Goal: Task Accomplishment & Management: Use online tool/utility

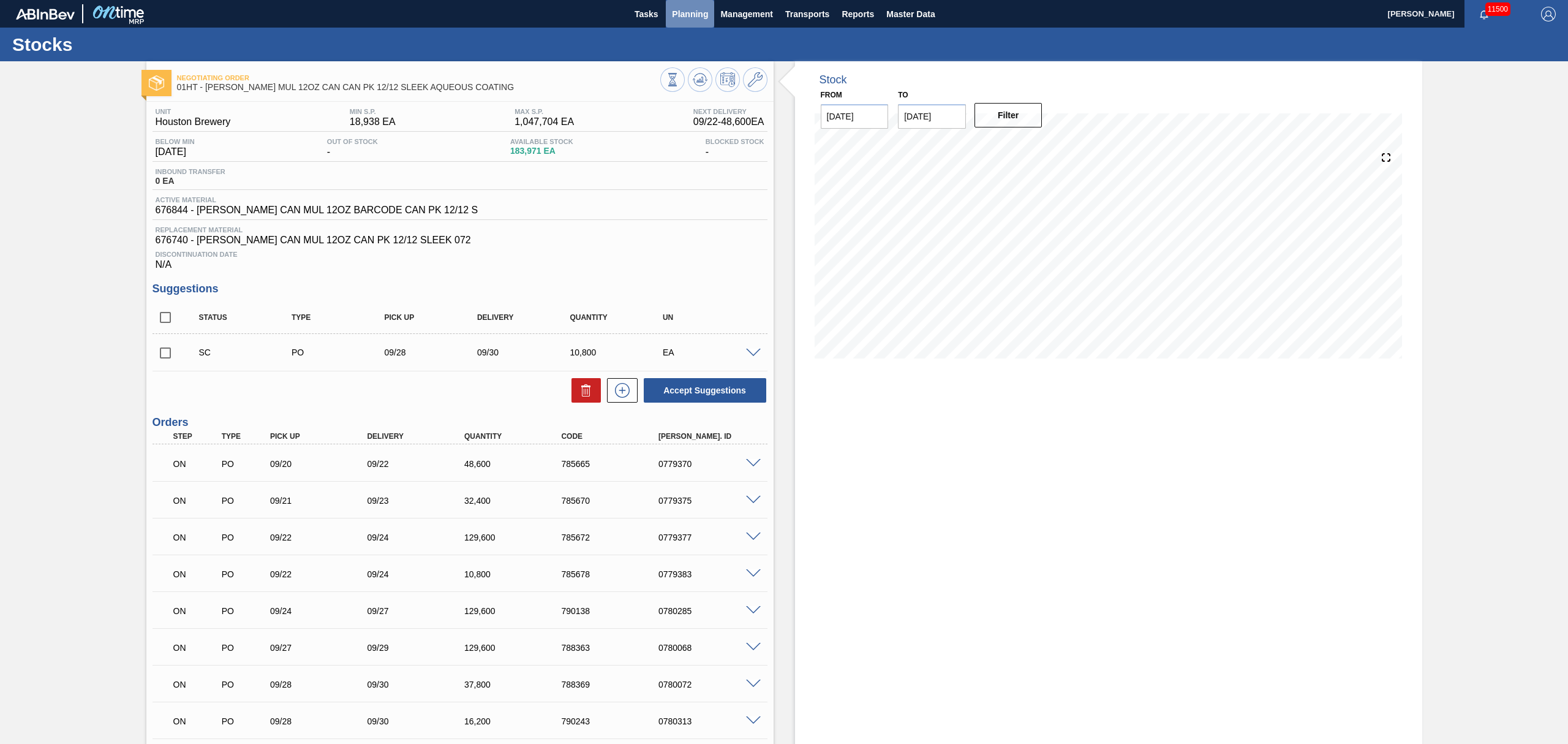
click at [686, 9] on span "Planning" at bounding box center [690, 13] width 36 height 14
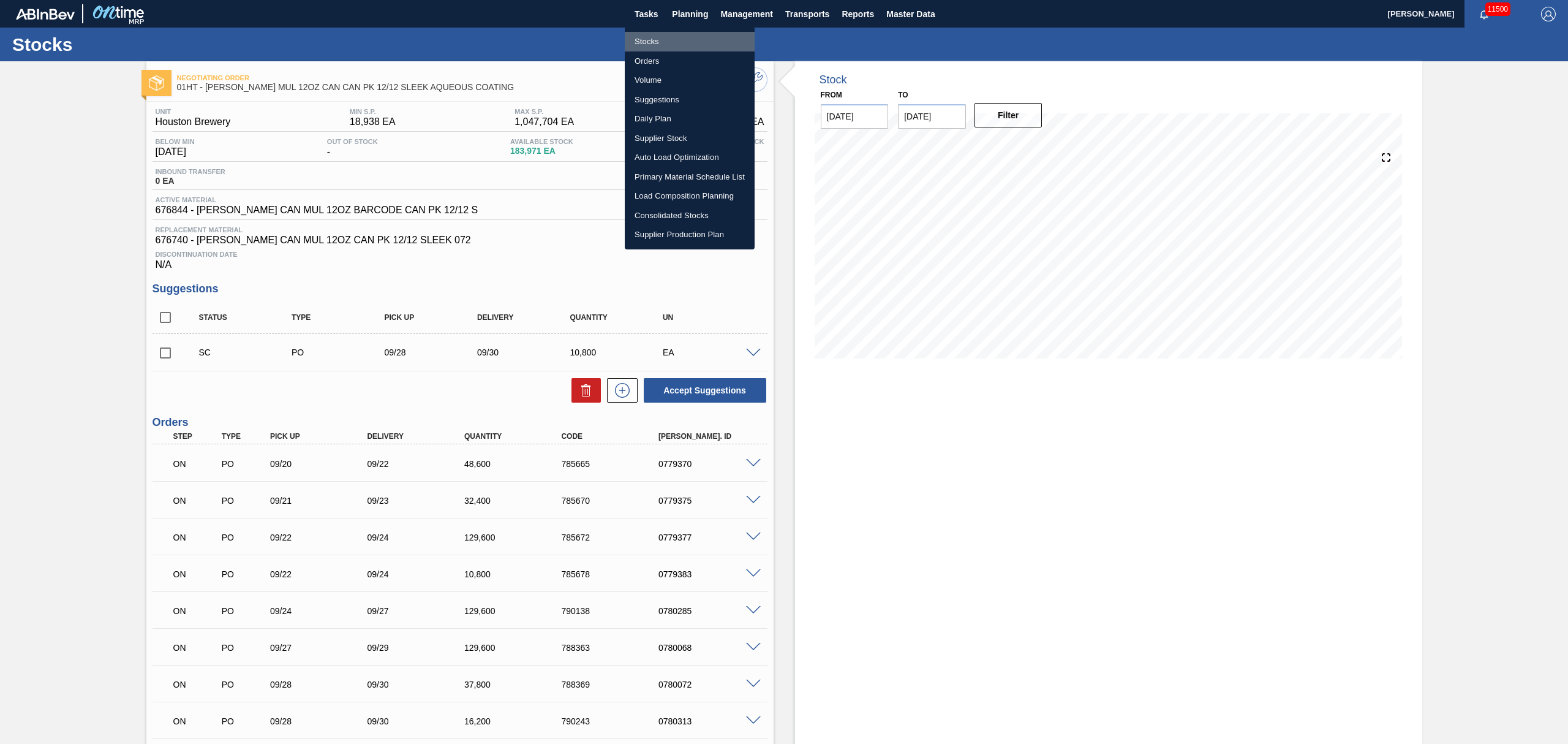
click at [643, 34] on li "Stocks" at bounding box center [690, 41] width 130 height 19
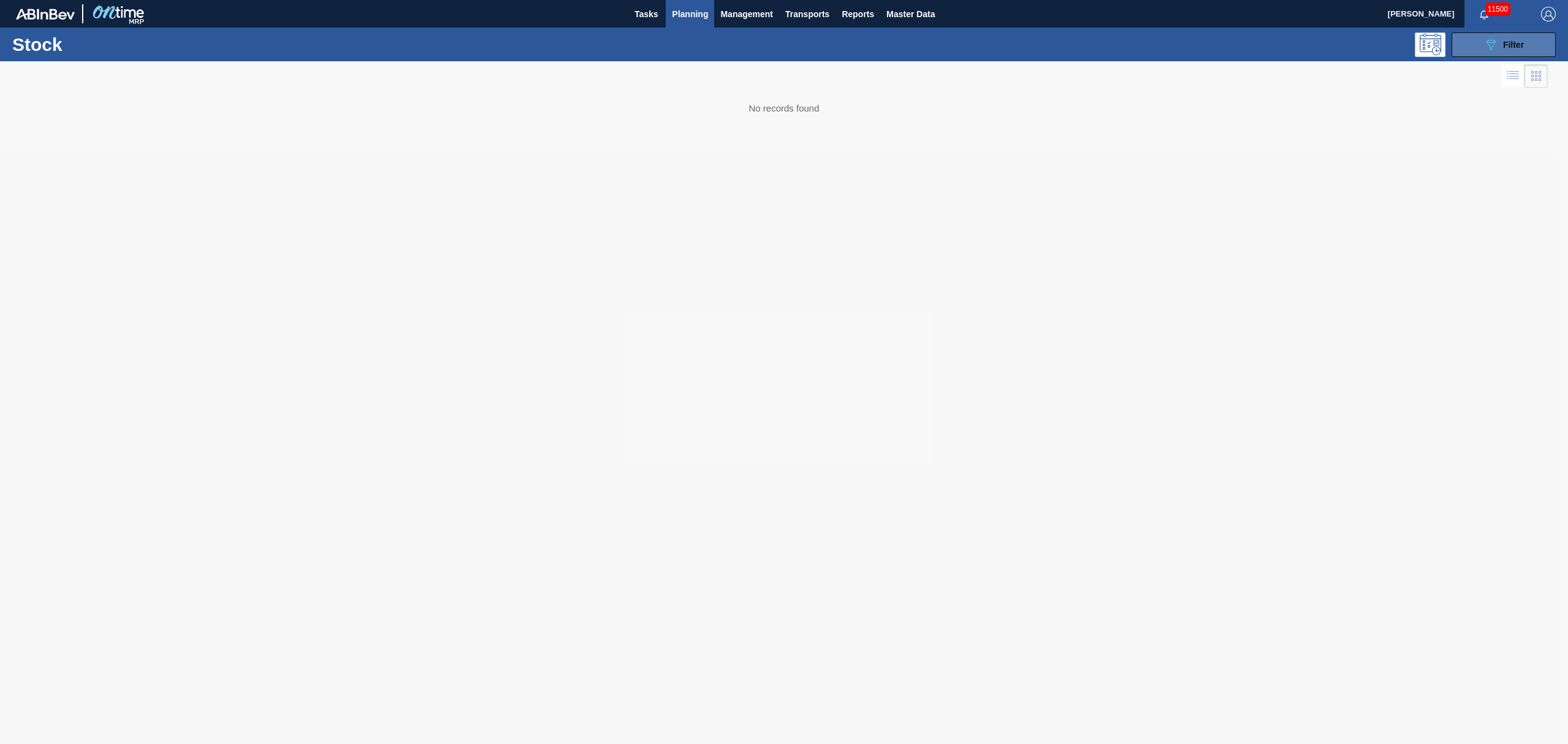
click at [1488, 40] on icon at bounding box center [1491, 45] width 10 height 11
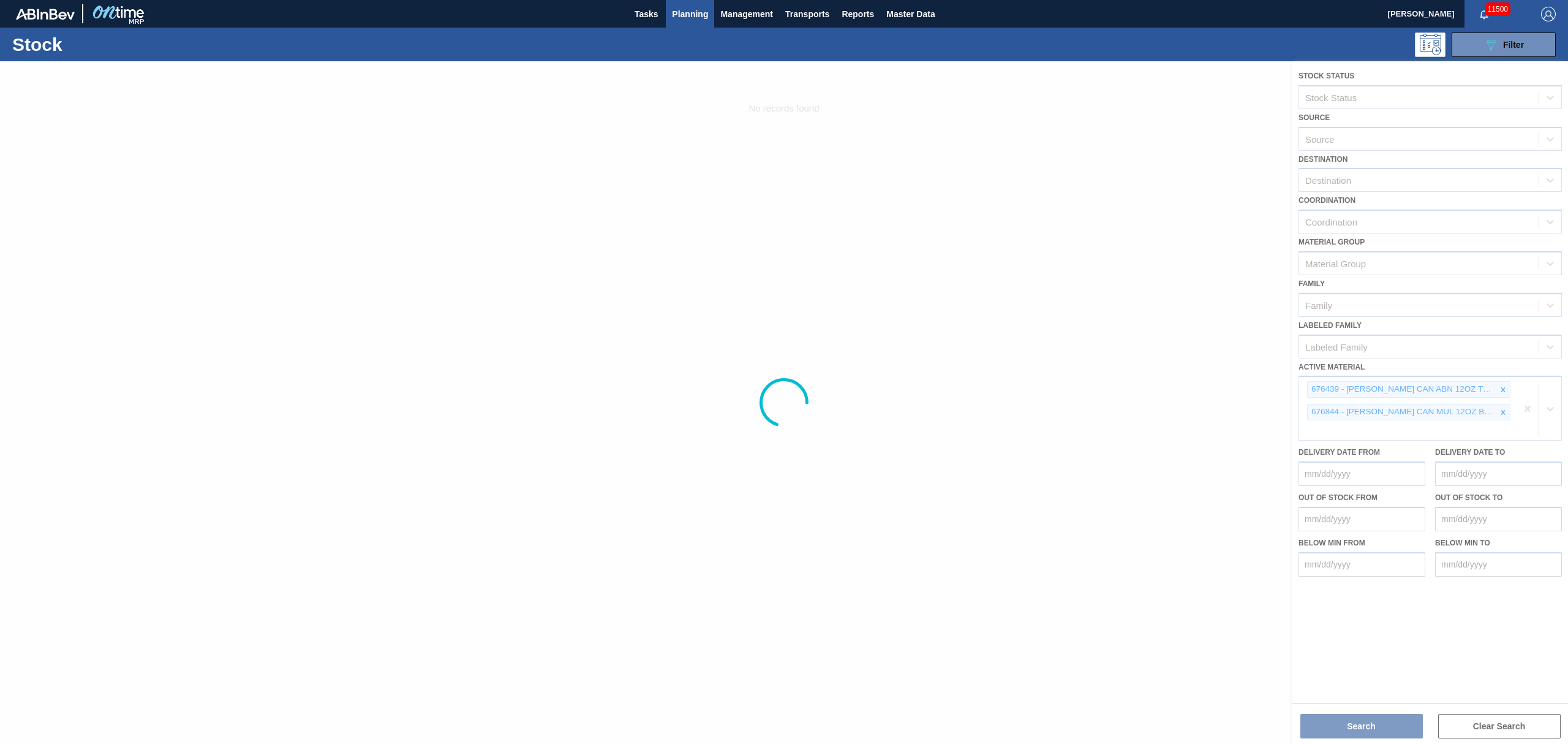
click at [1537, 398] on div at bounding box center [784, 402] width 1568 height 683
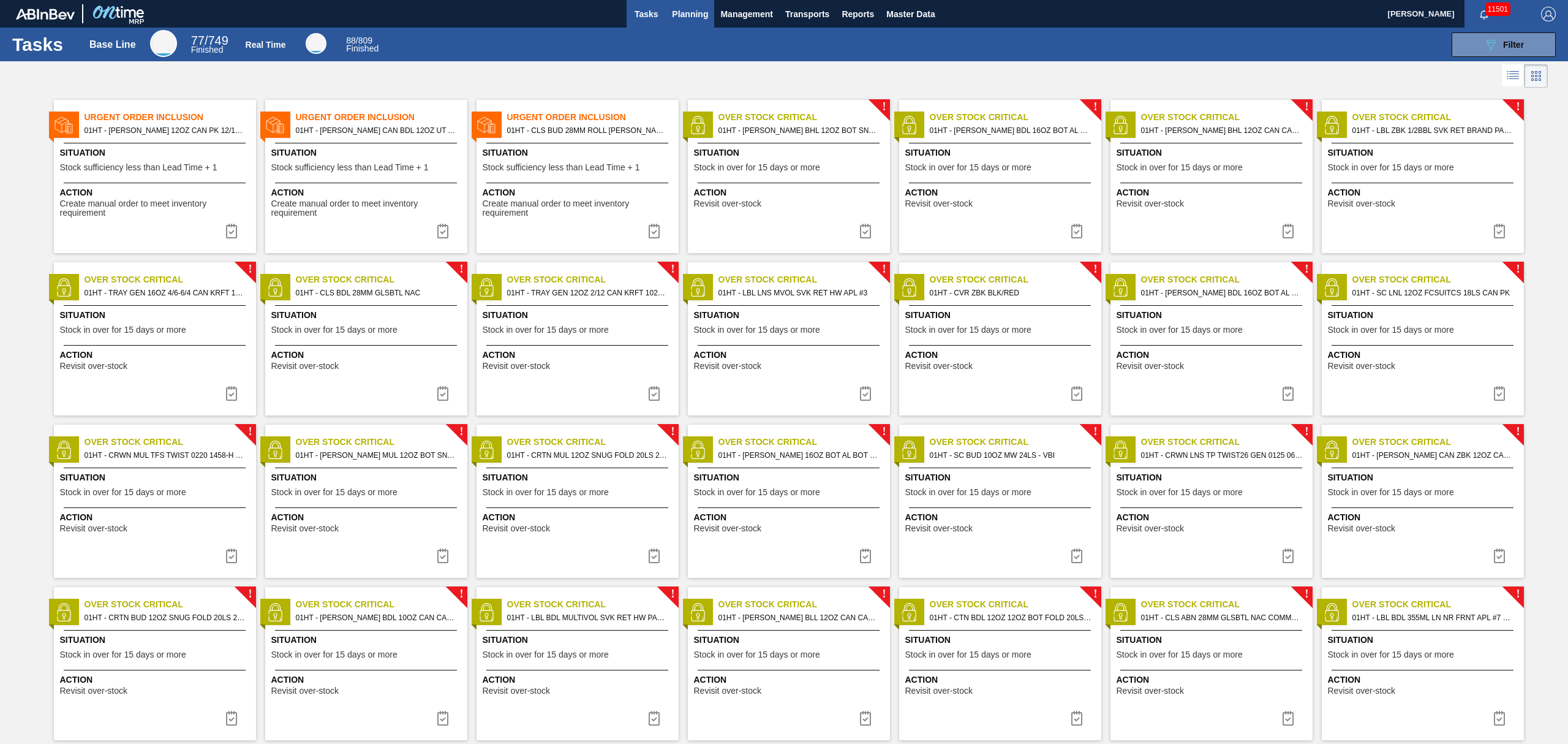
click at [676, 14] on span "Planning" at bounding box center [690, 13] width 36 height 14
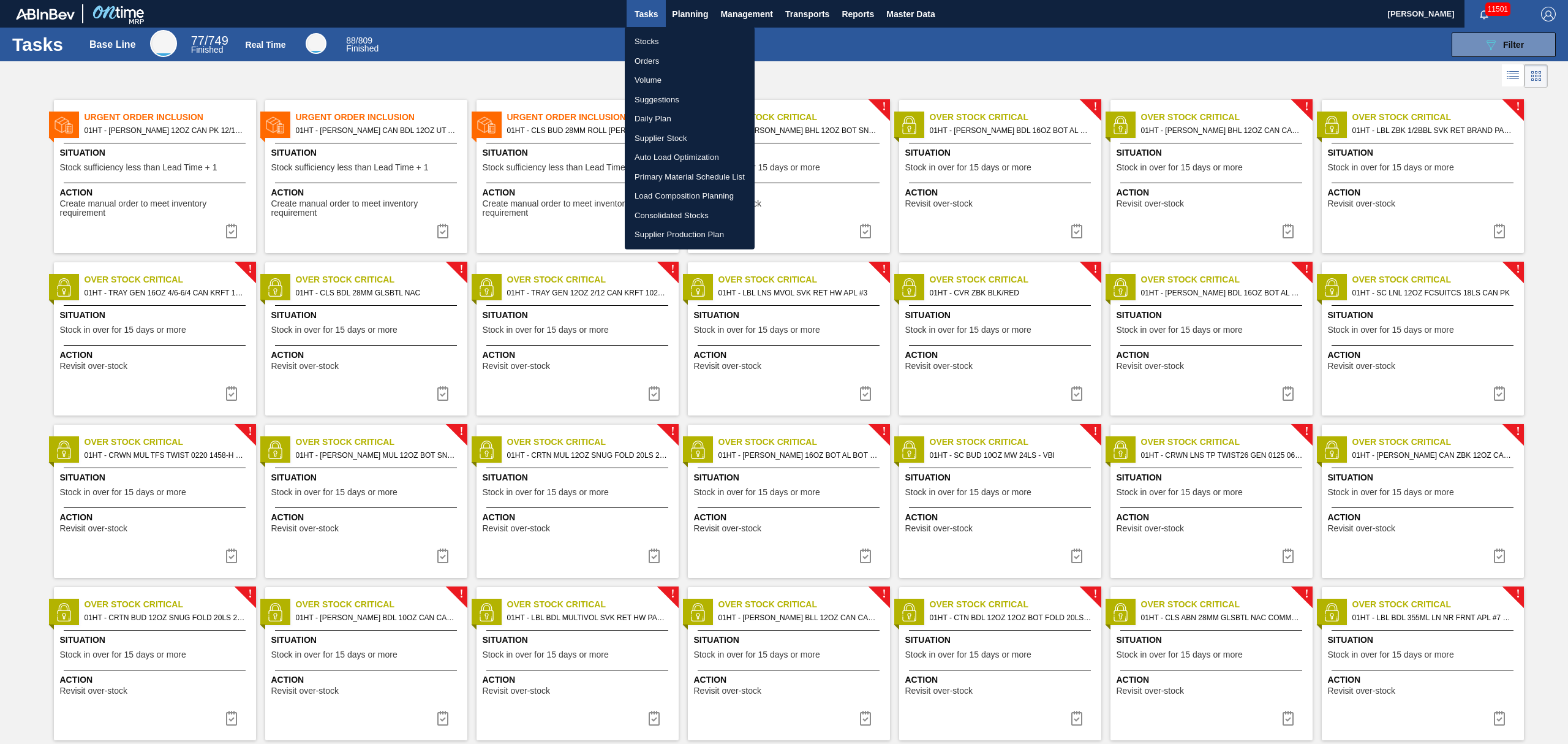
click at [658, 100] on li "Suggestions" at bounding box center [690, 100] width 130 height 19
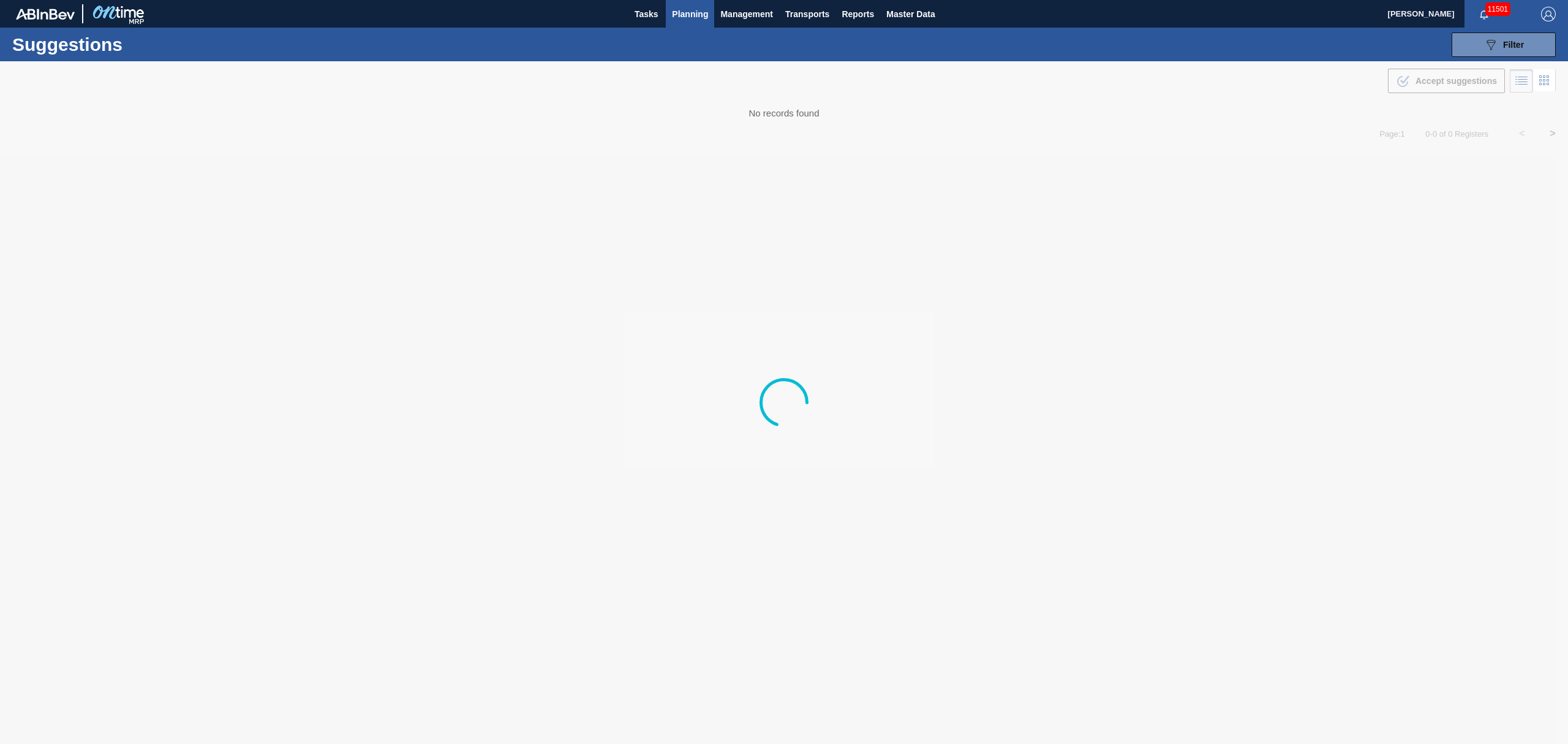
type from "09/15/2025"
type to "10/04/2025"
click at [686, 15] on span "Planning" at bounding box center [690, 13] width 36 height 14
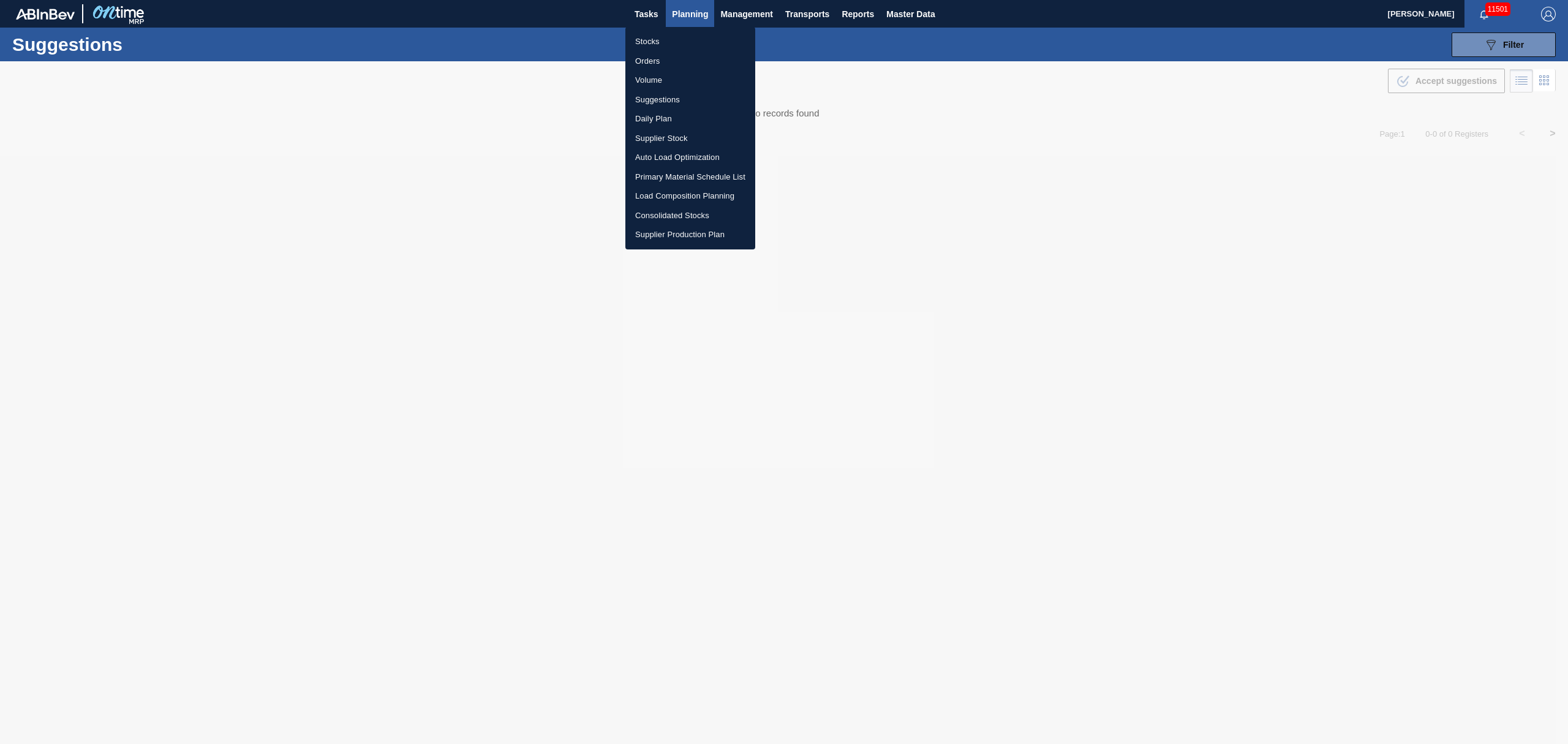
click at [648, 40] on li "Stocks" at bounding box center [690, 41] width 130 height 19
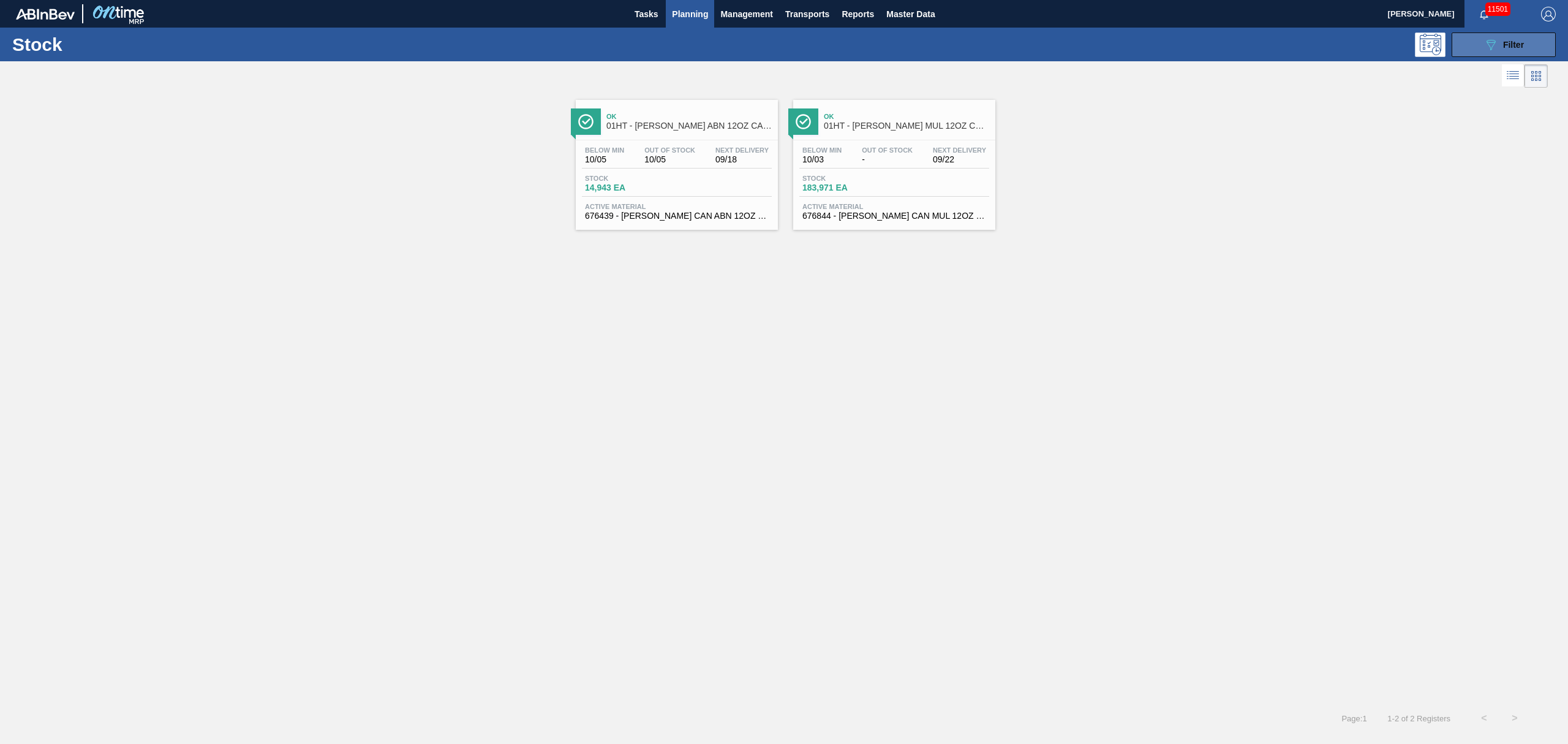
click at [1479, 48] on button "089F7B8B-B2A5-4AFE-B5C0-19BA573D28AC Filter" at bounding box center [1504, 45] width 104 height 25
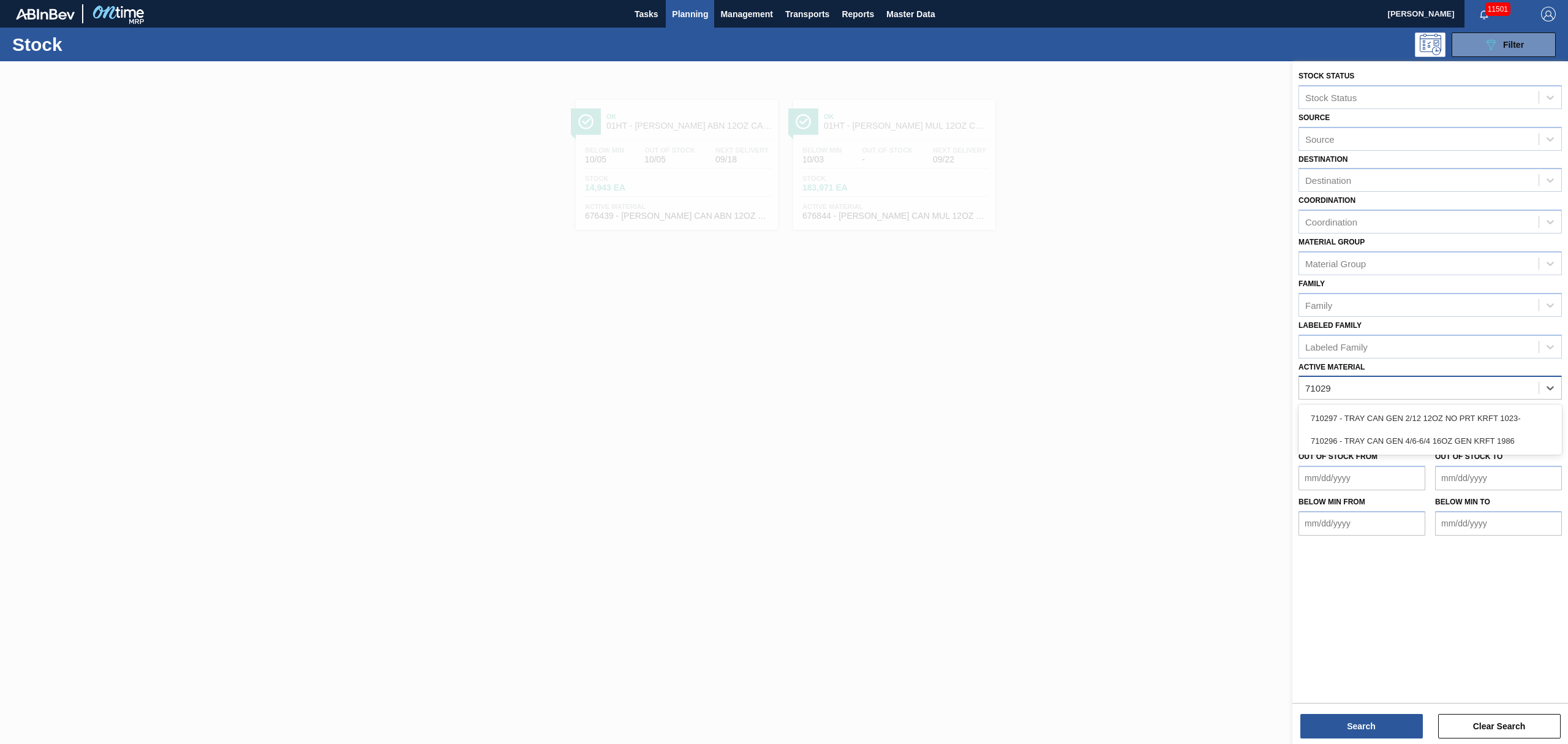
type Material "710296"
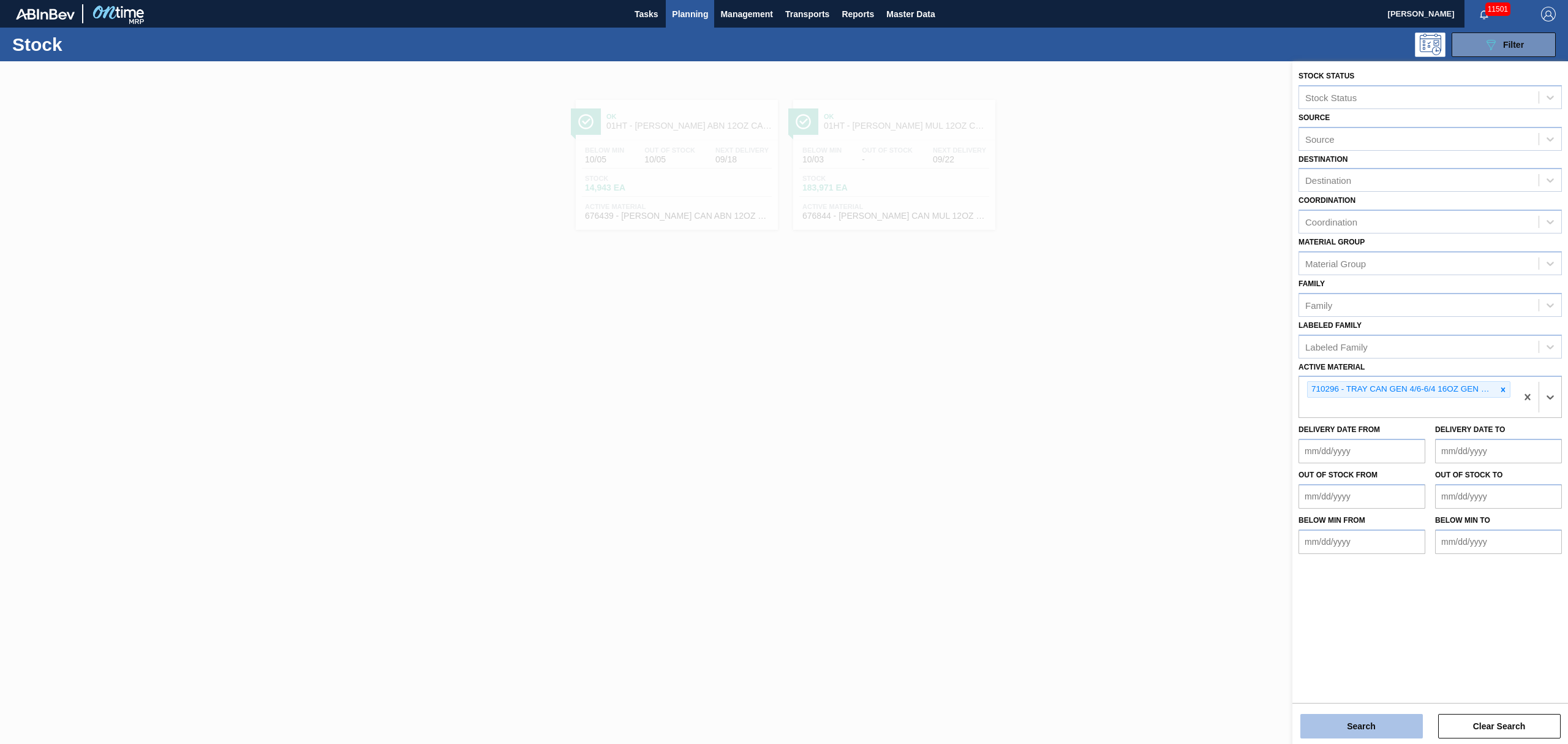
click at [1383, 721] on button "Search" at bounding box center [1362, 726] width 123 height 25
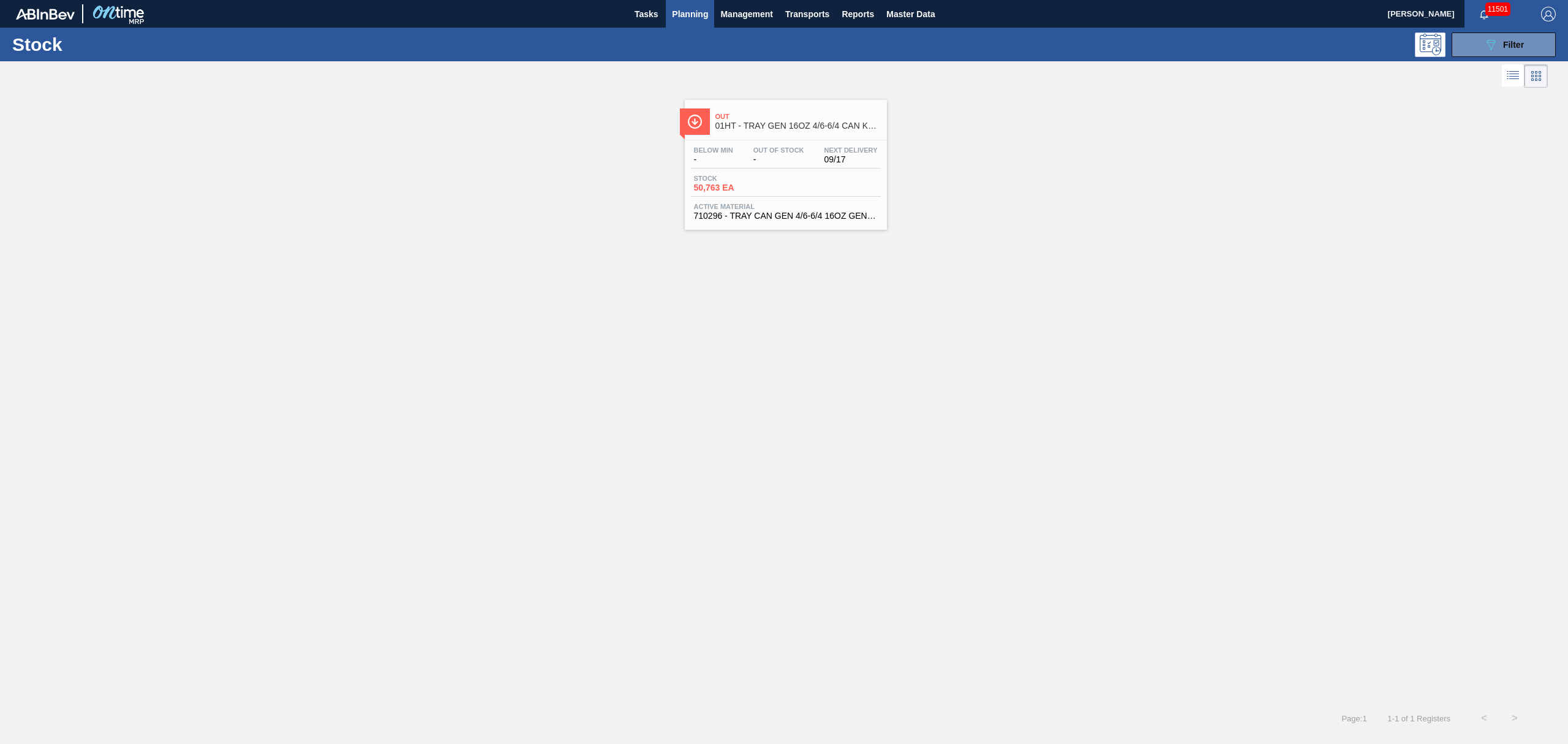
click at [736, 185] on span "50,763 EA" at bounding box center [737, 188] width 86 height 10
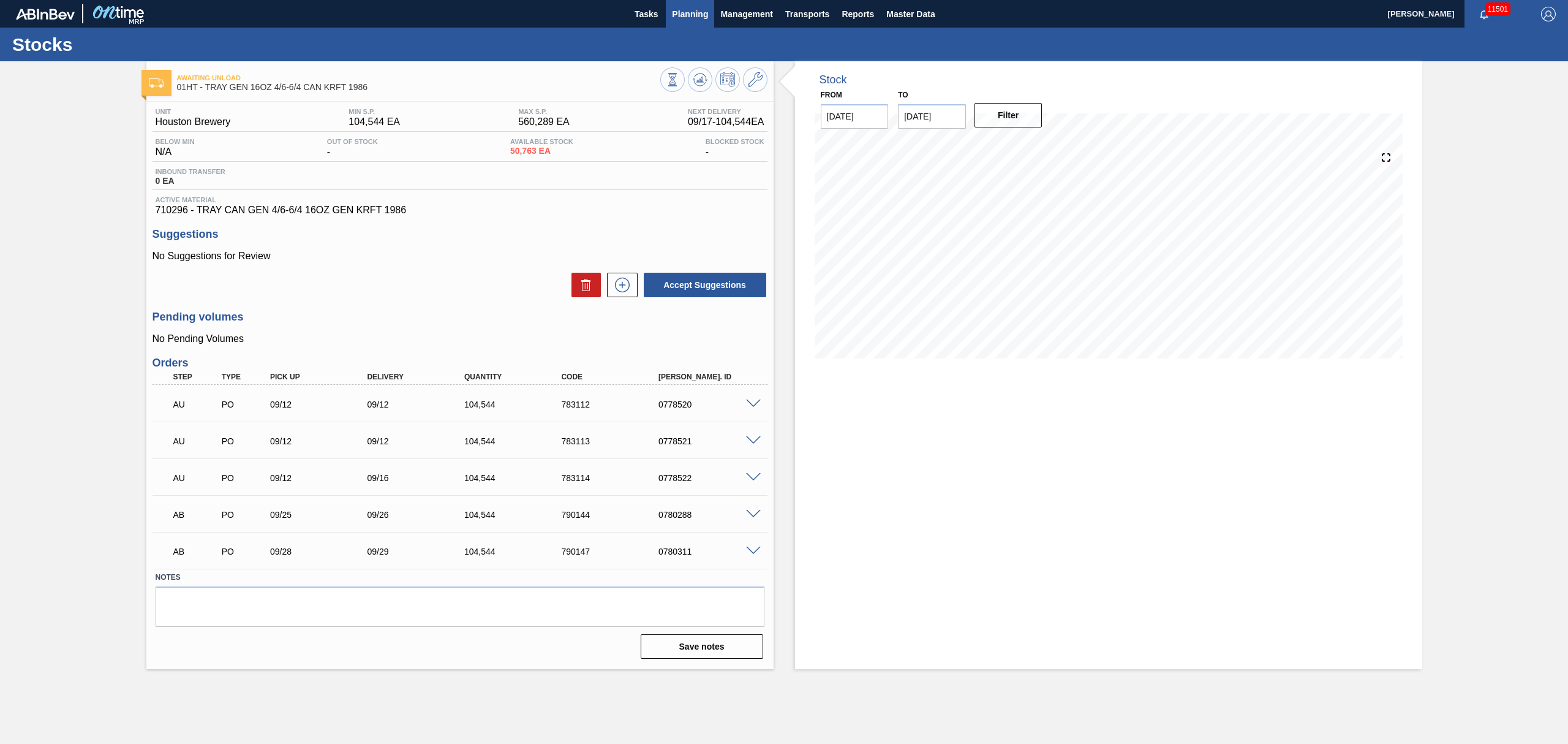
click at [687, 15] on span "Planning" at bounding box center [690, 13] width 36 height 14
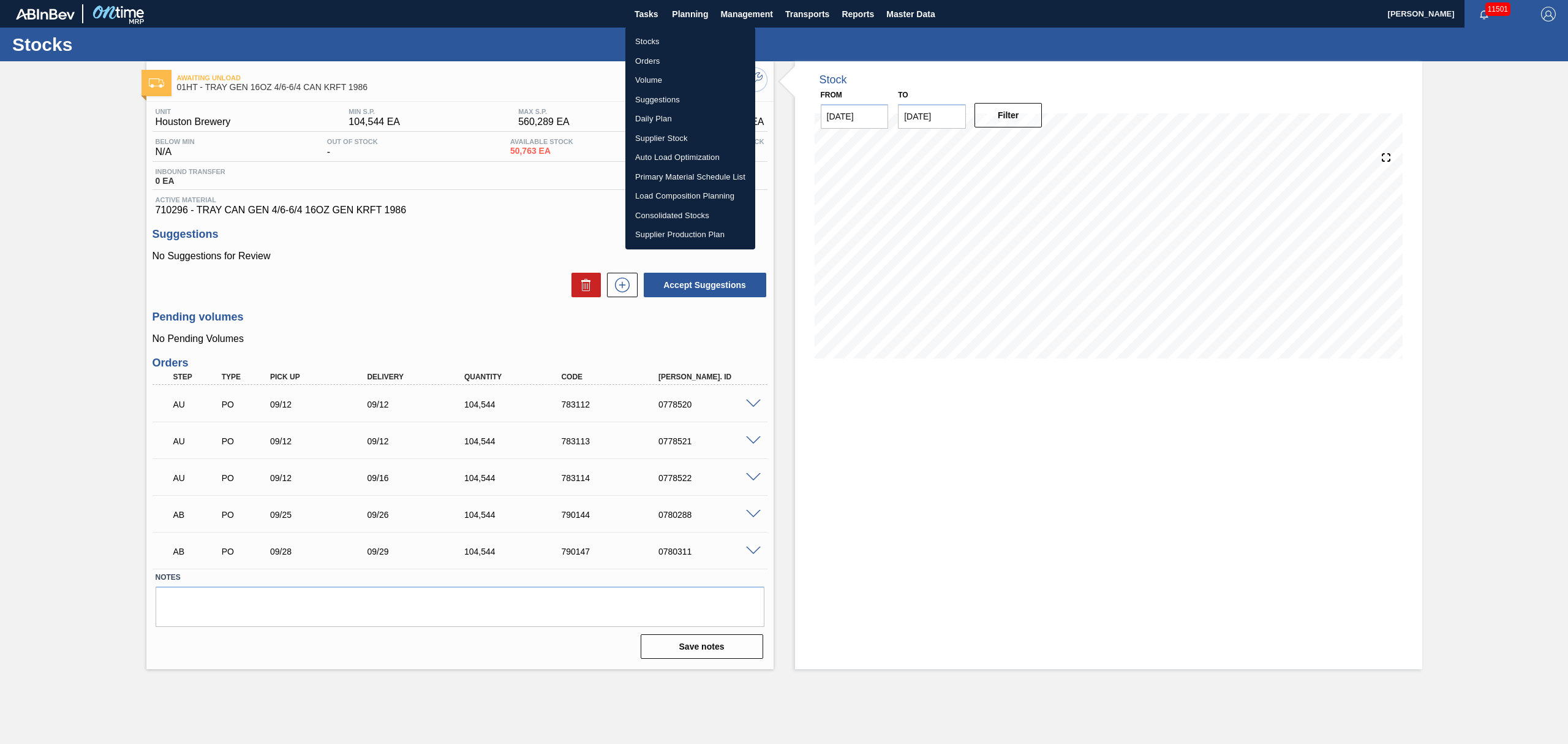
click at [652, 37] on li "Stocks" at bounding box center [690, 41] width 130 height 19
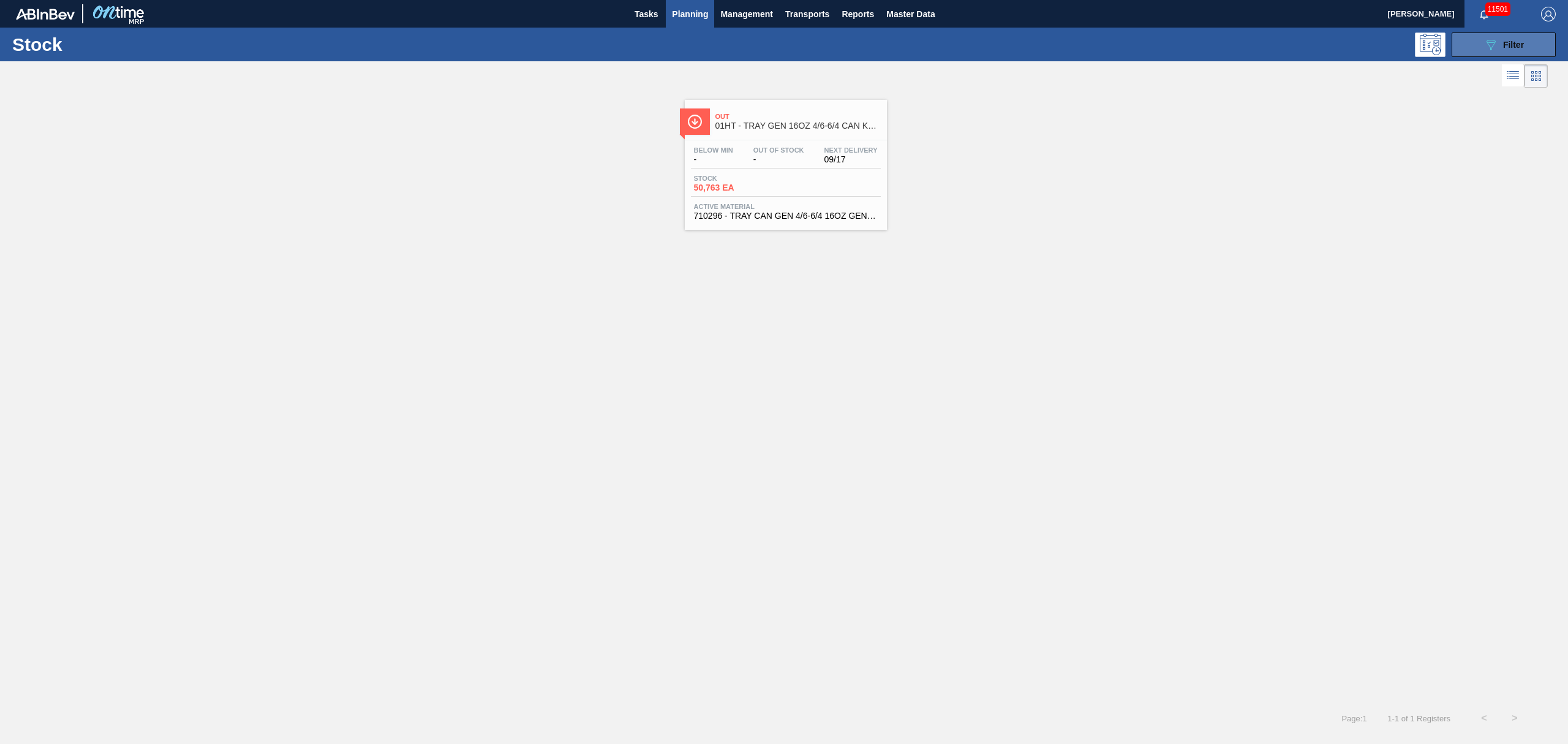
click at [1532, 40] on button "089F7B8B-B2A5-4AFE-B5C0-19BA573D28AC Filter" at bounding box center [1504, 45] width 104 height 25
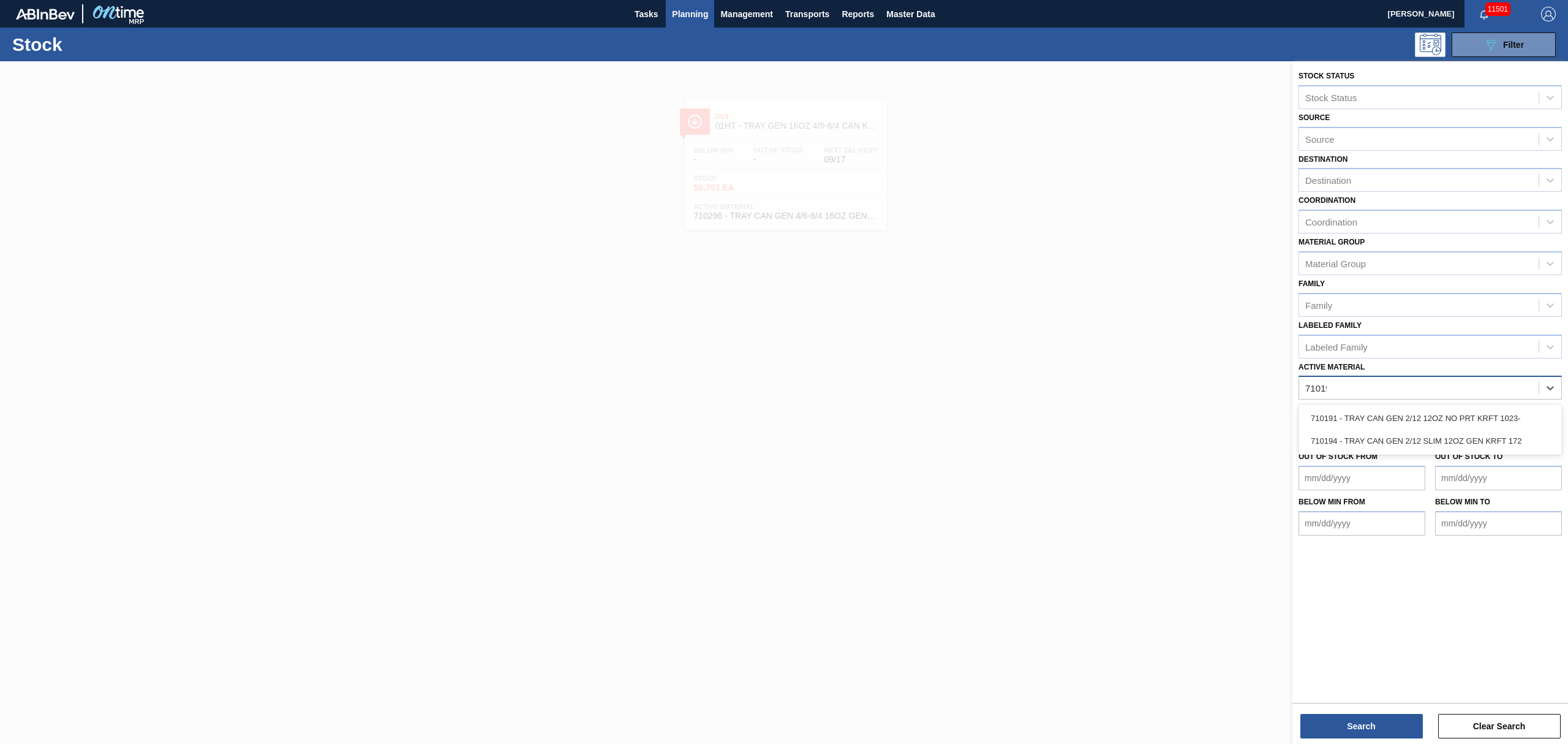
type Material "710194"
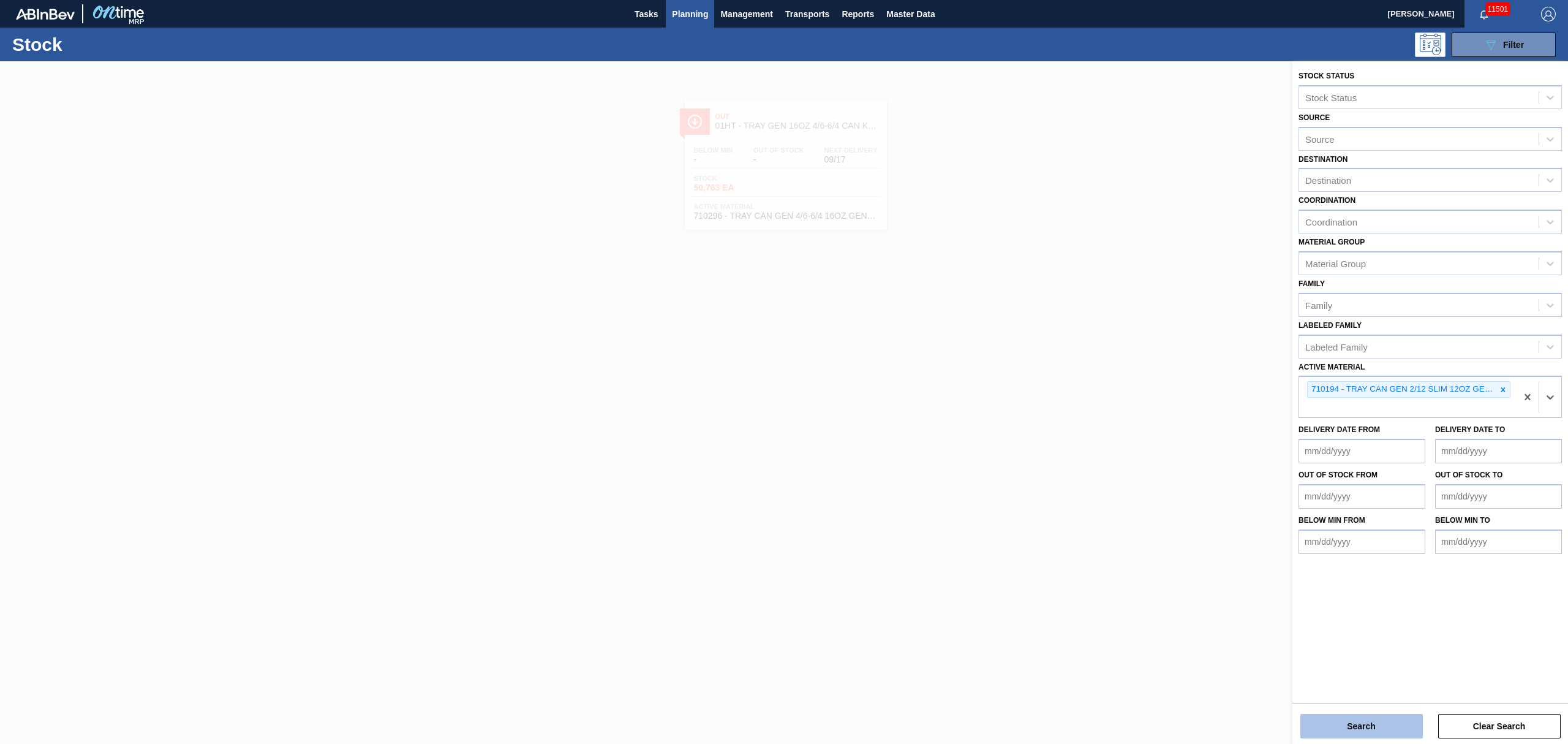
click at [1369, 723] on button "Search" at bounding box center [1362, 726] width 123 height 25
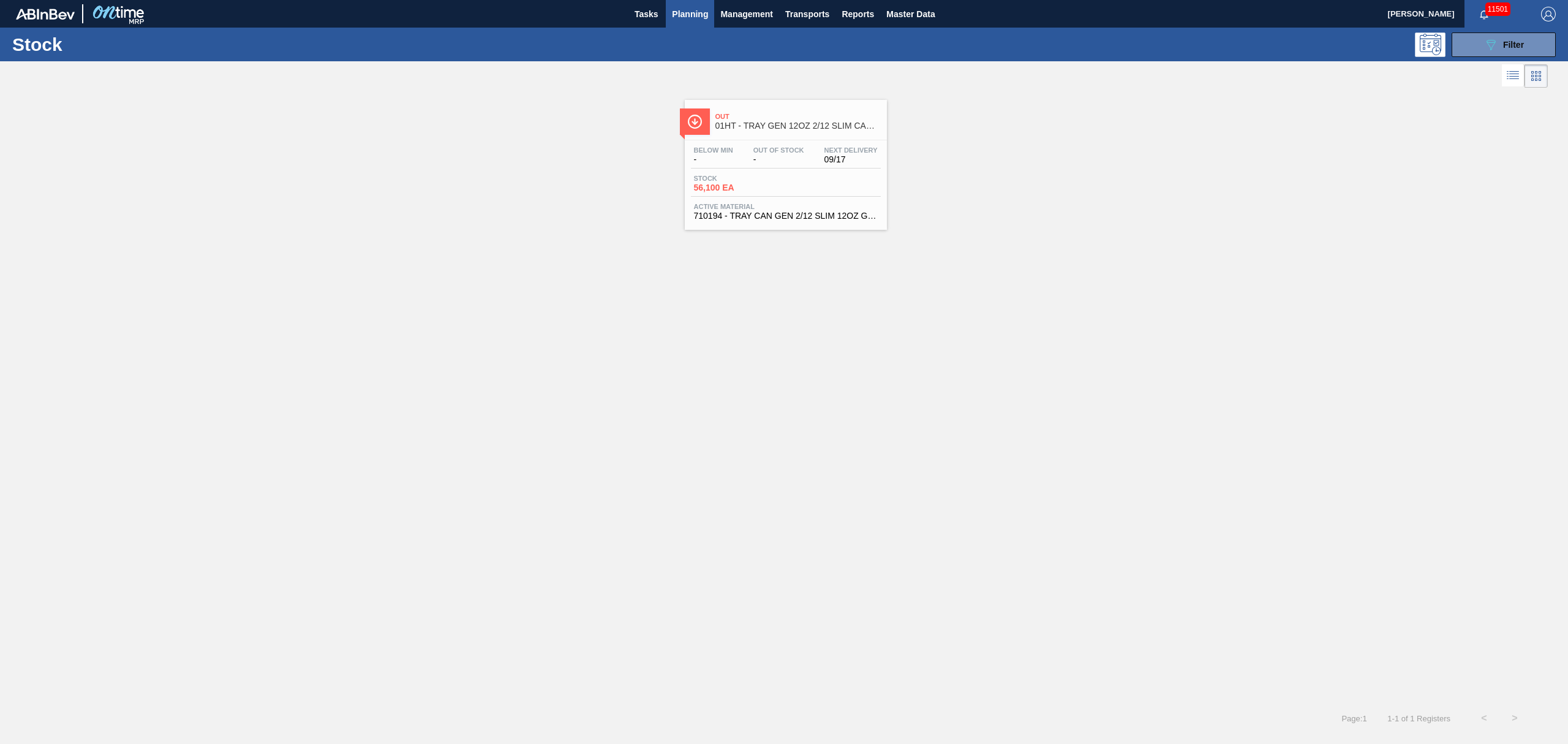
click at [773, 184] on span "56,100 EA" at bounding box center [737, 188] width 86 height 10
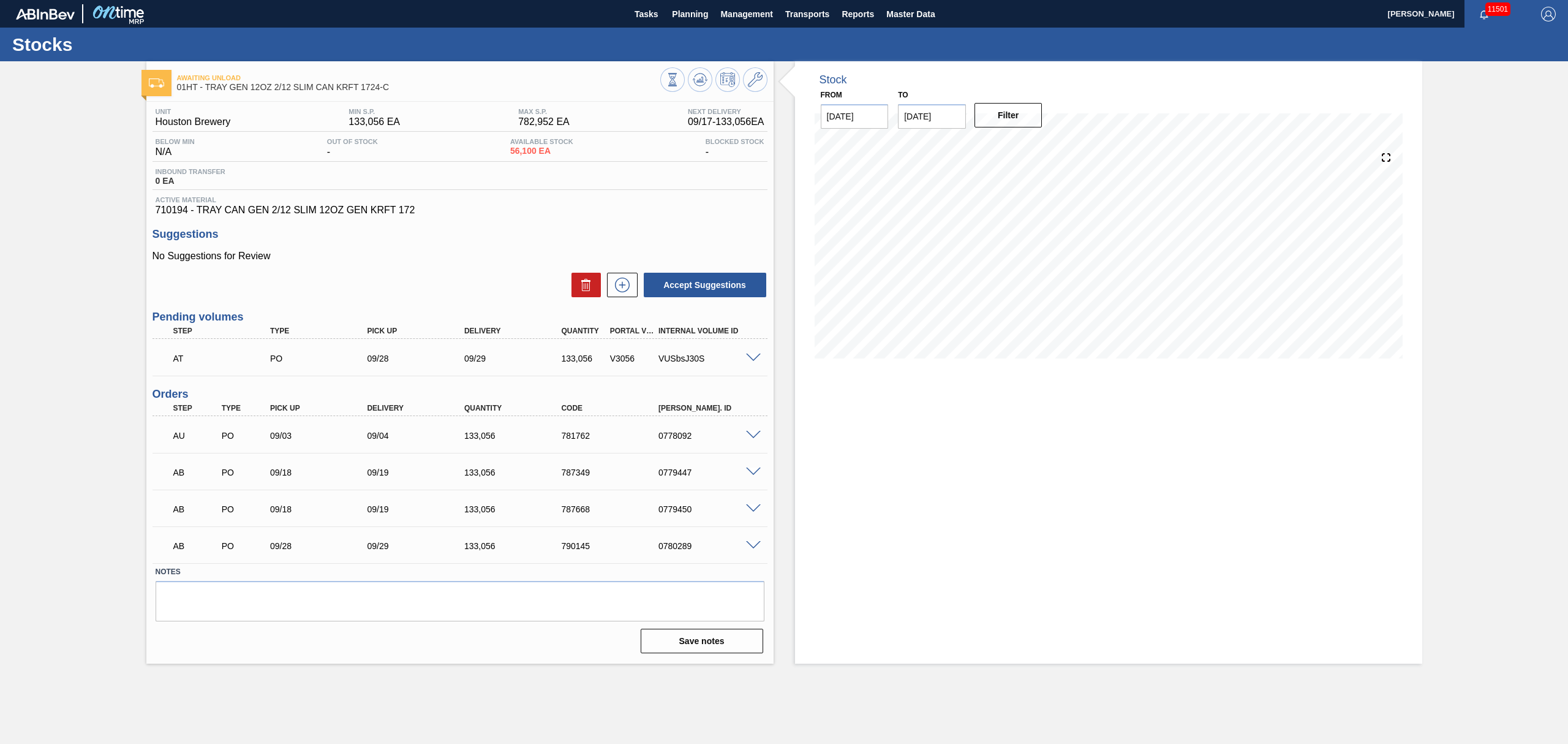
click at [750, 355] on span at bounding box center [752, 358] width 14 height 10
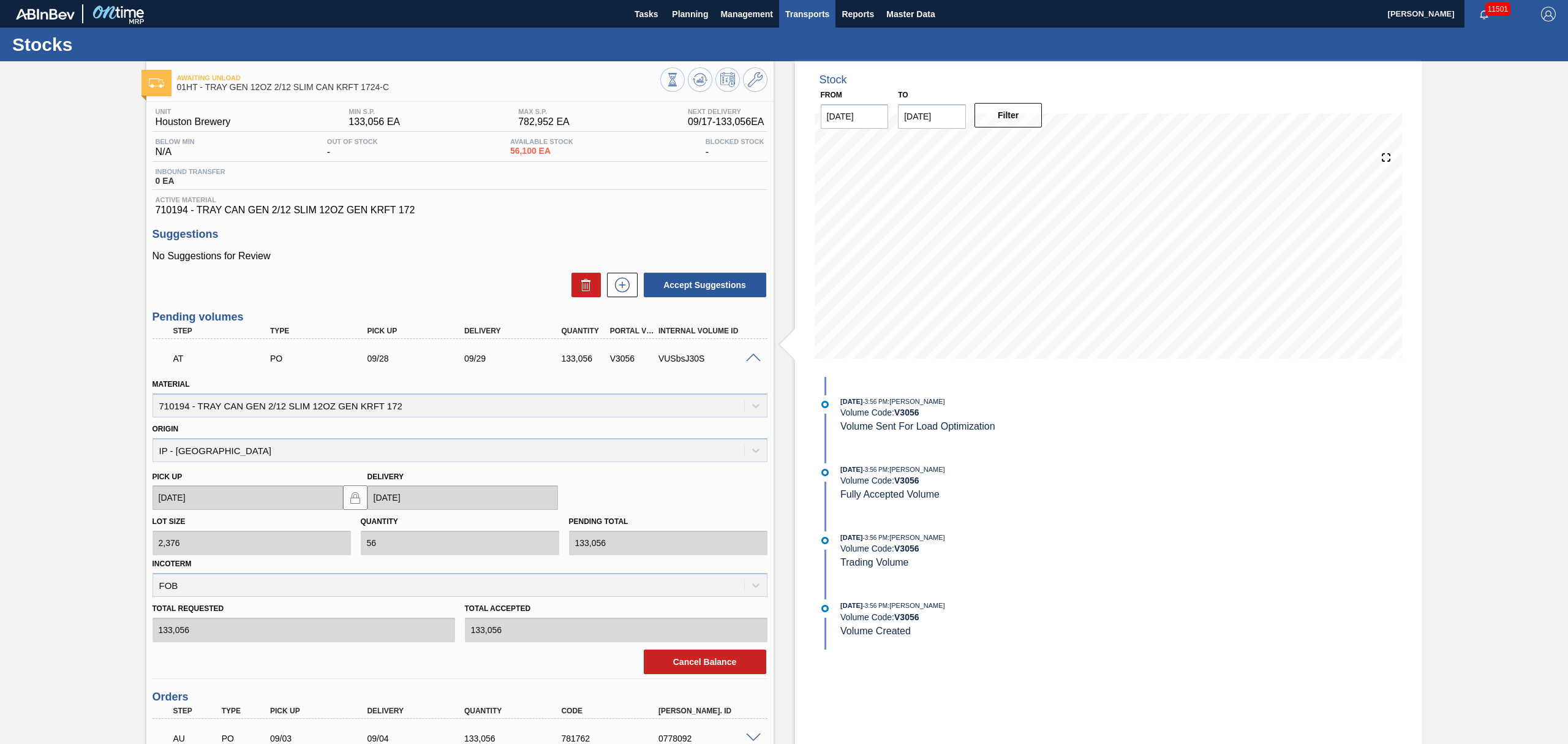
click at [795, 11] on span "Transports" at bounding box center [807, 13] width 44 height 14
click at [789, 56] on li "[GEOGRAPHIC_DATA]" at bounding box center [816, 61] width 103 height 19
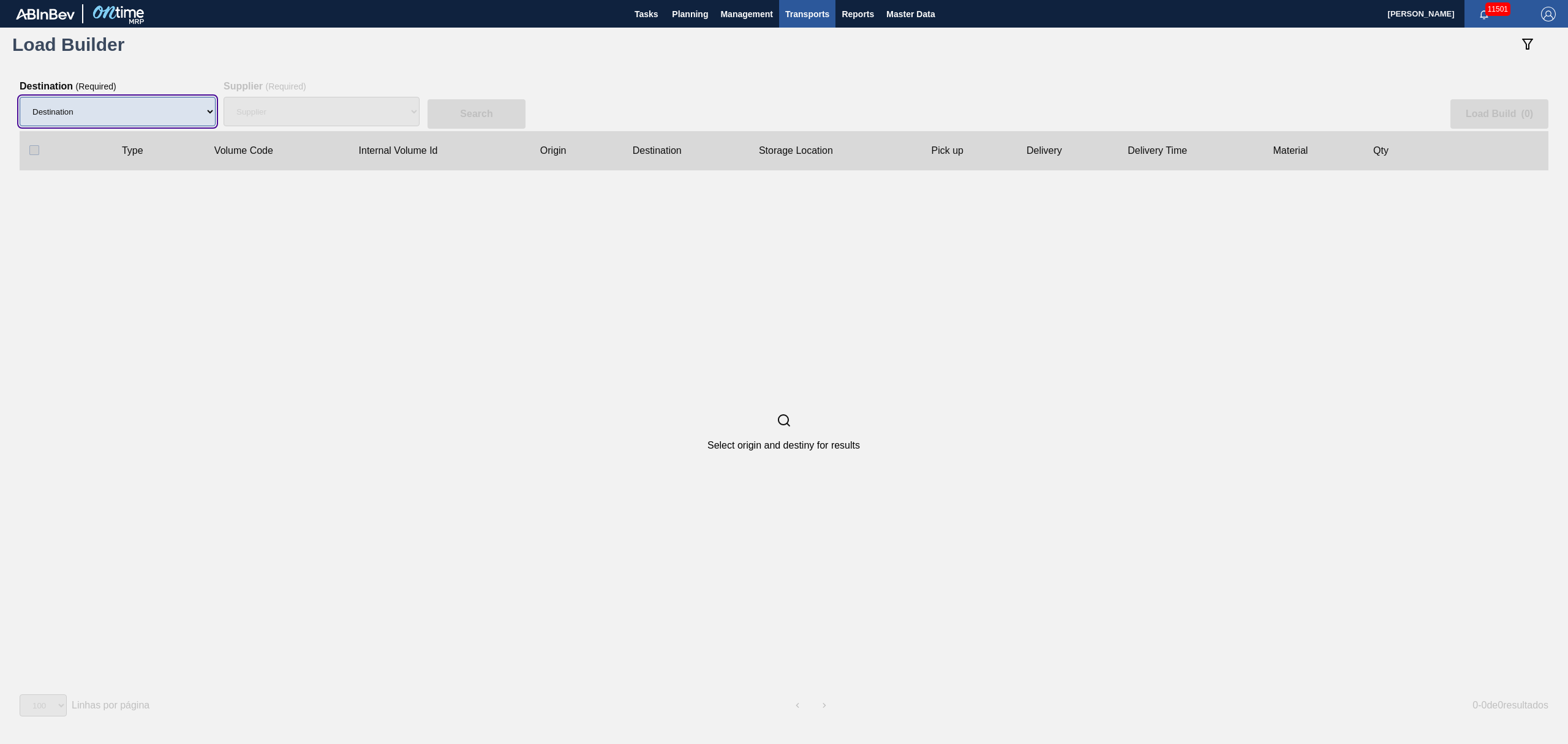
click at [183, 111] on select "Destination 01BV - Baldwinsville Brewery 01CL - Columbus Brewery 01CV - Carters…" at bounding box center [117, 111] width 196 height 30
select select "9"
click at [19, 97] on select "Destination 01BV - Baldwinsville Brewery 01CL - Columbus Brewery 01CV - Carters…" at bounding box center [117, 111] width 196 height 30
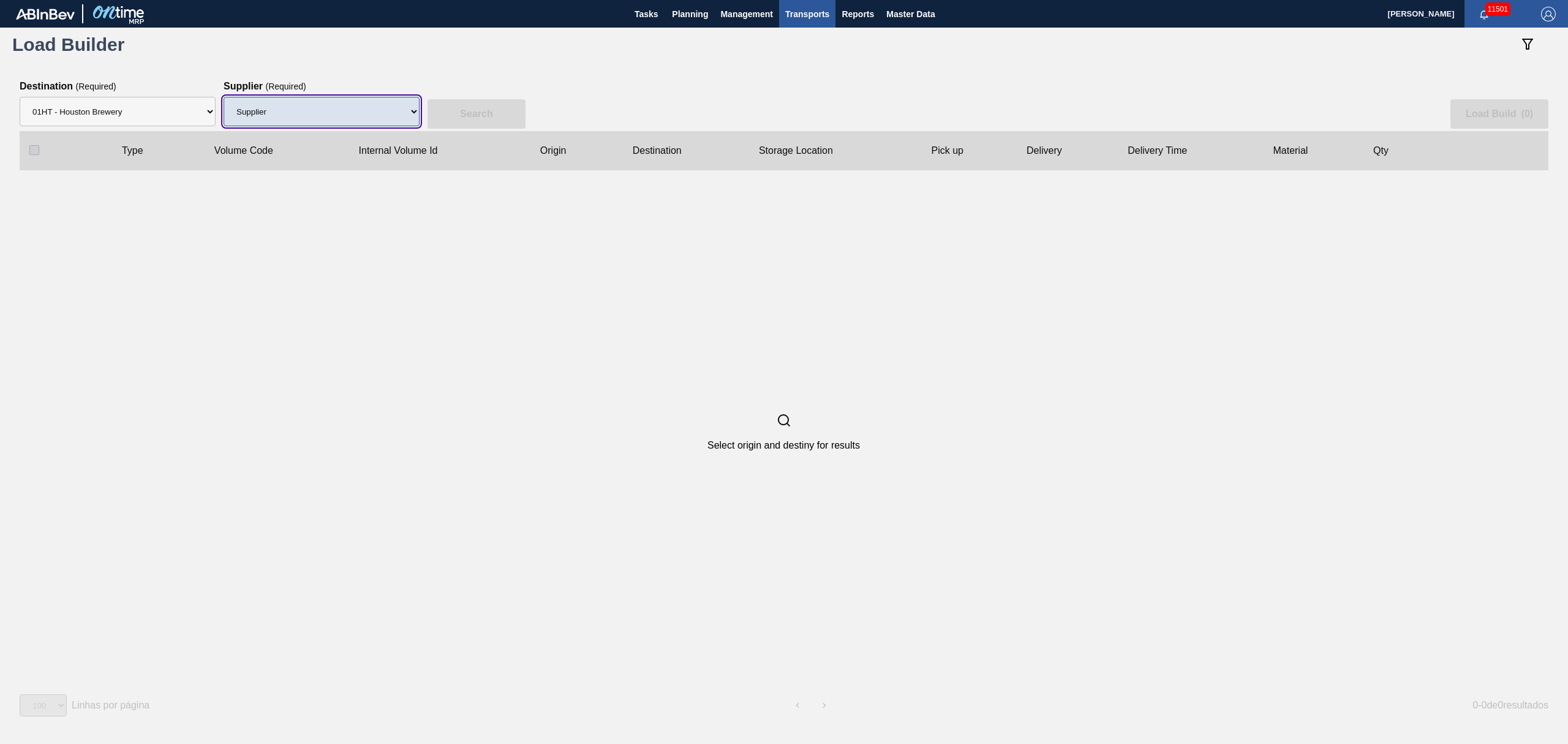
click at [322, 119] on select "Supplier 8329501 - ACCORD CARTON CO 8341298 - ACCREDO PACKAGING INC 8221649 - B…" at bounding box center [322, 111] width 196 height 30
select select "1425"
click at [224, 97] on select "Supplier 8329501 - ACCORD CARTON CO 8341298 - ACCREDO PACKAGING INC 8221649 - B…" at bounding box center [322, 111] width 196 height 30
click at [470, 103] on button "Search" at bounding box center [477, 114] width 98 height 30
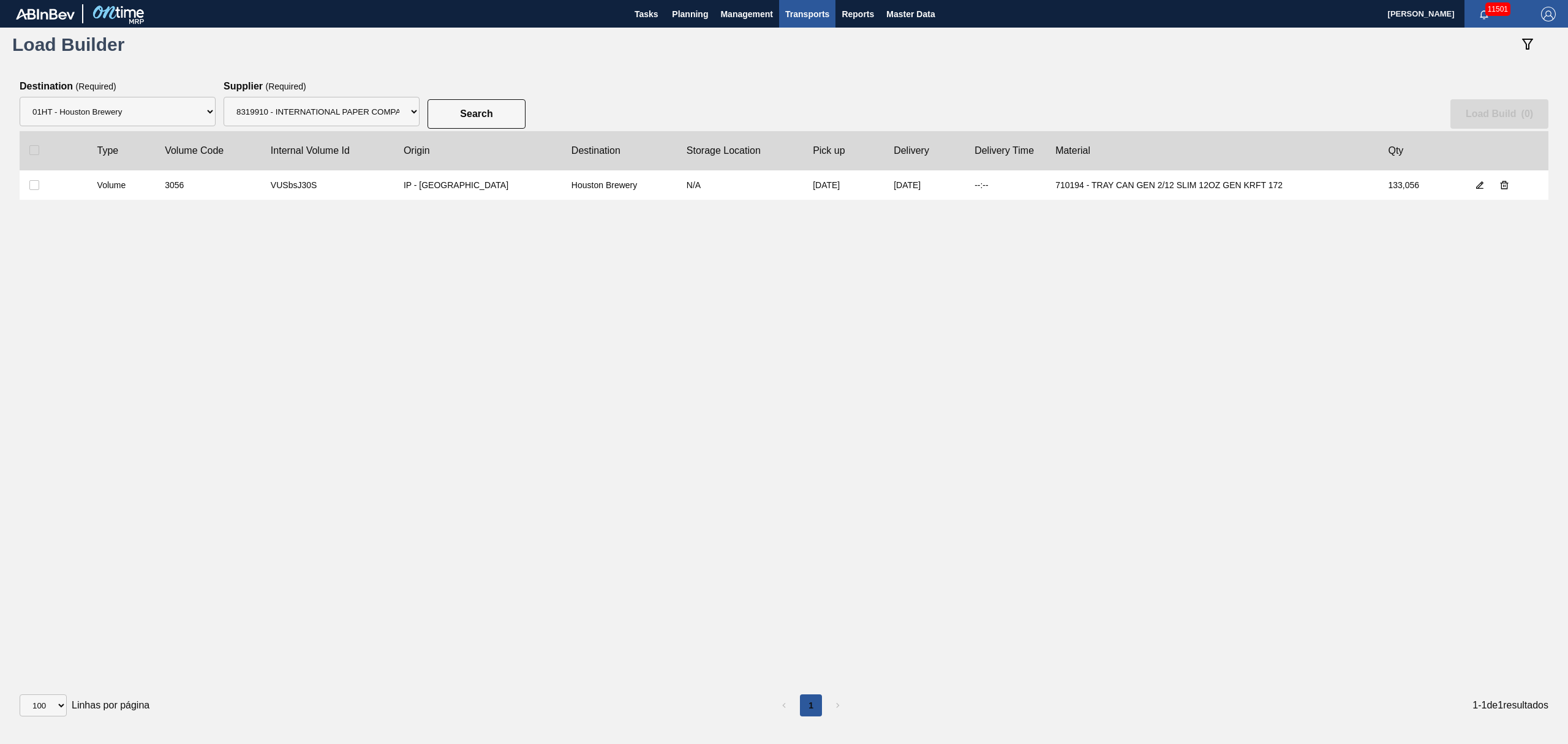
click at [42, 183] on label at bounding box center [54, 185] width 49 height 10
click at [39, 183] on input "checkbox" at bounding box center [34, 185] width 10 height 10
checkbox input "true"
click at [0, 0] on slot "Load Build ( 1 )" at bounding box center [0, 0] width 0 height 0
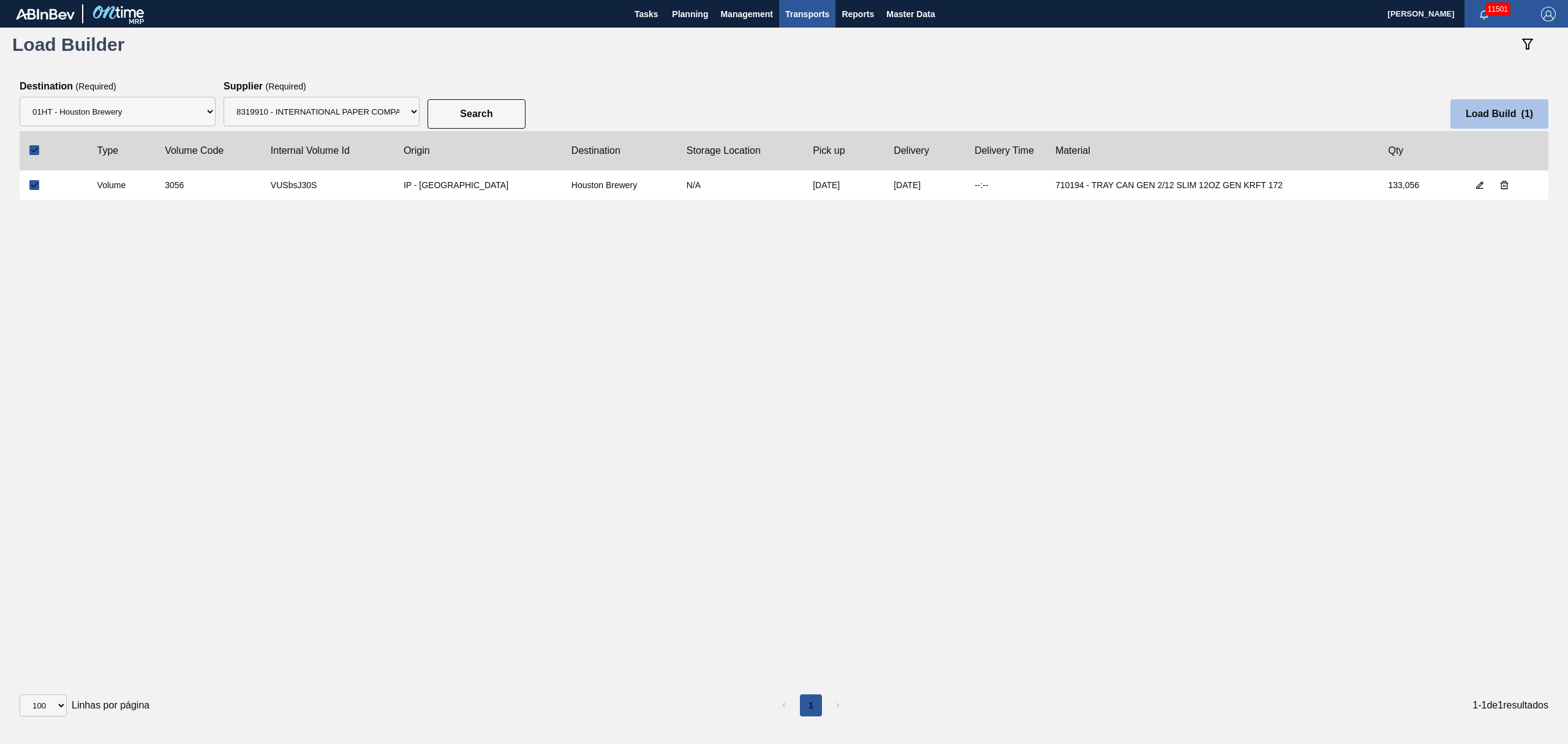
select select "Undefined"
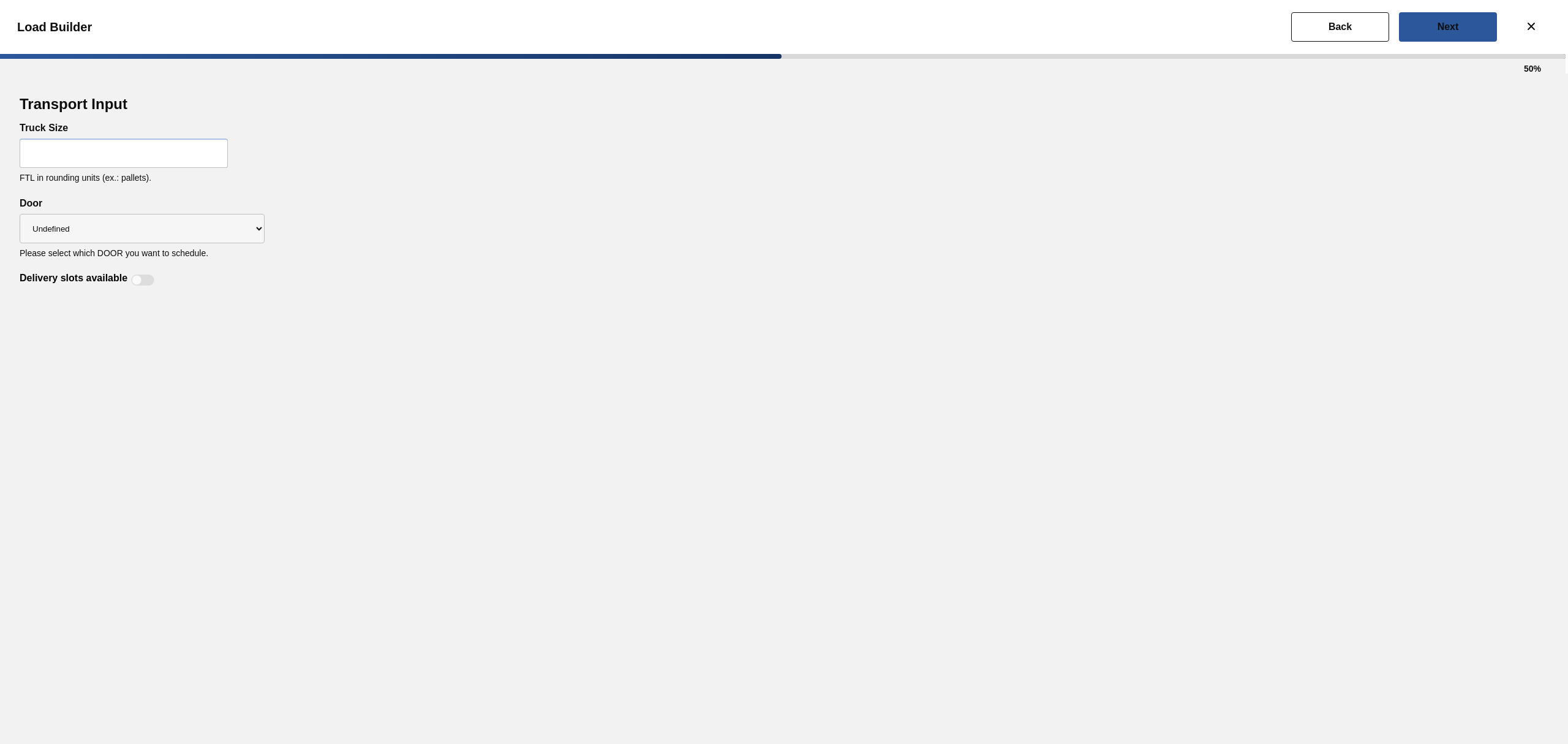
click at [162, 157] on input "text" at bounding box center [123, 153] width 209 height 30
type input "56"
click at [119, 239] on select "Undefined IP" at bounding box center [142, 228] width 245 height 30
select select "IP"
click at [19, 214] on select "Undefined IP" at bounding box center [142, 228] width 245 height 30
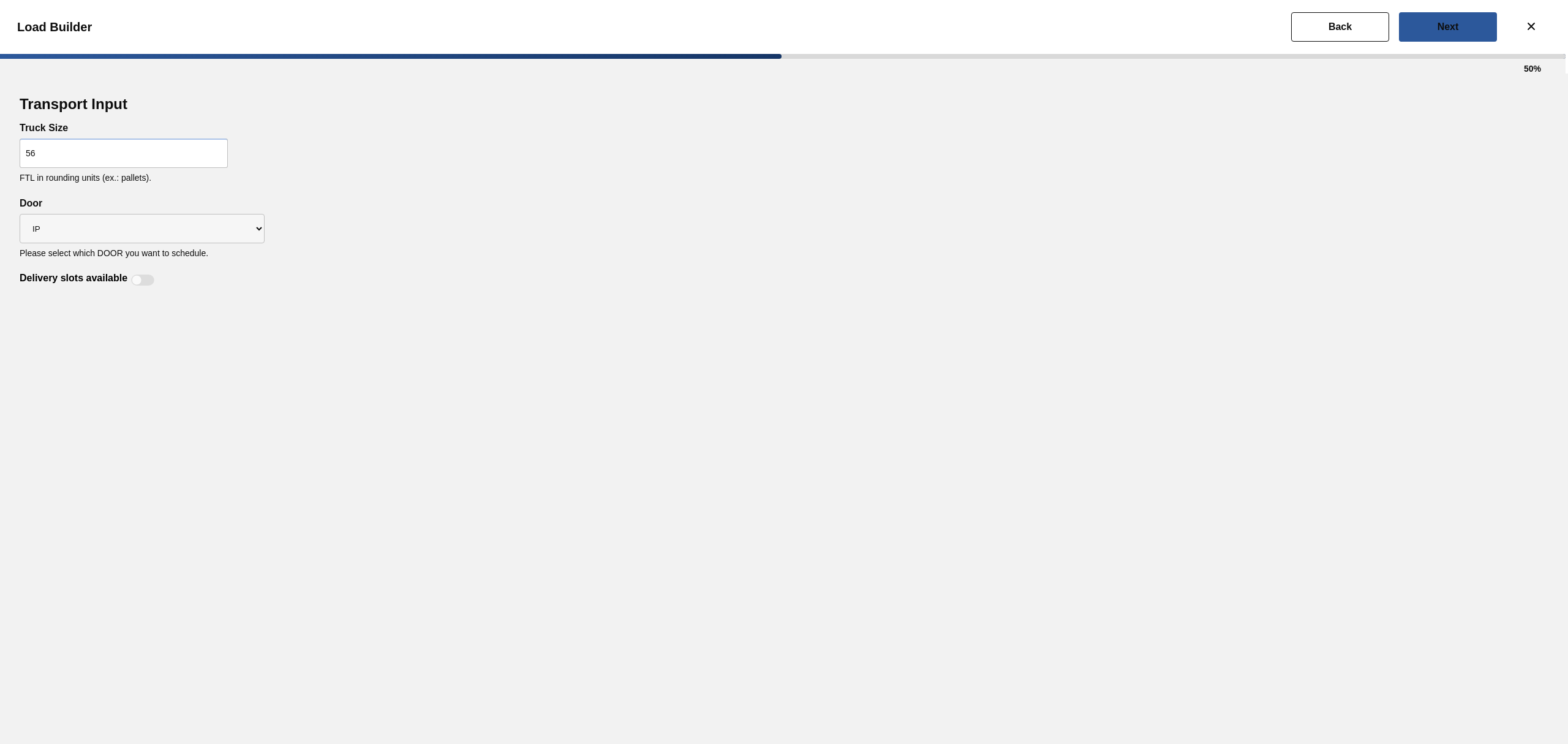
click at [141, 277] on div at bounding box center [143, 281] width 23 height 11
checkbox input "true"
click at [0, 0] on slot "Next" at bounding box center [0, 0] width 0 height 0
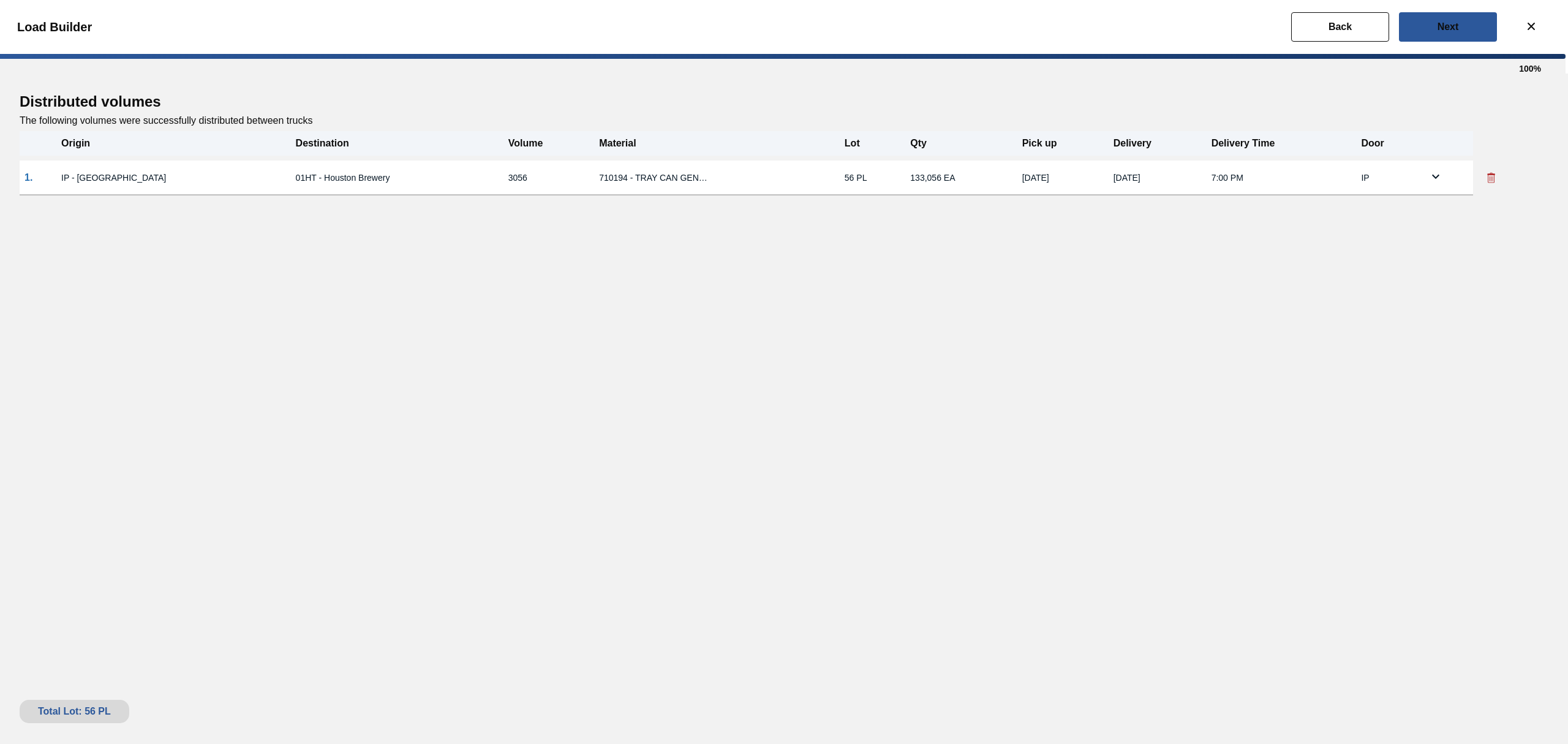
drag, startPoint x: 1457, startPoint y: 27, endPoint x: 1395, endPoint y: 33, distance: 62.3
click at [0, 0] on slot "Next" at bounding box center [0, 0] width 0 height 0
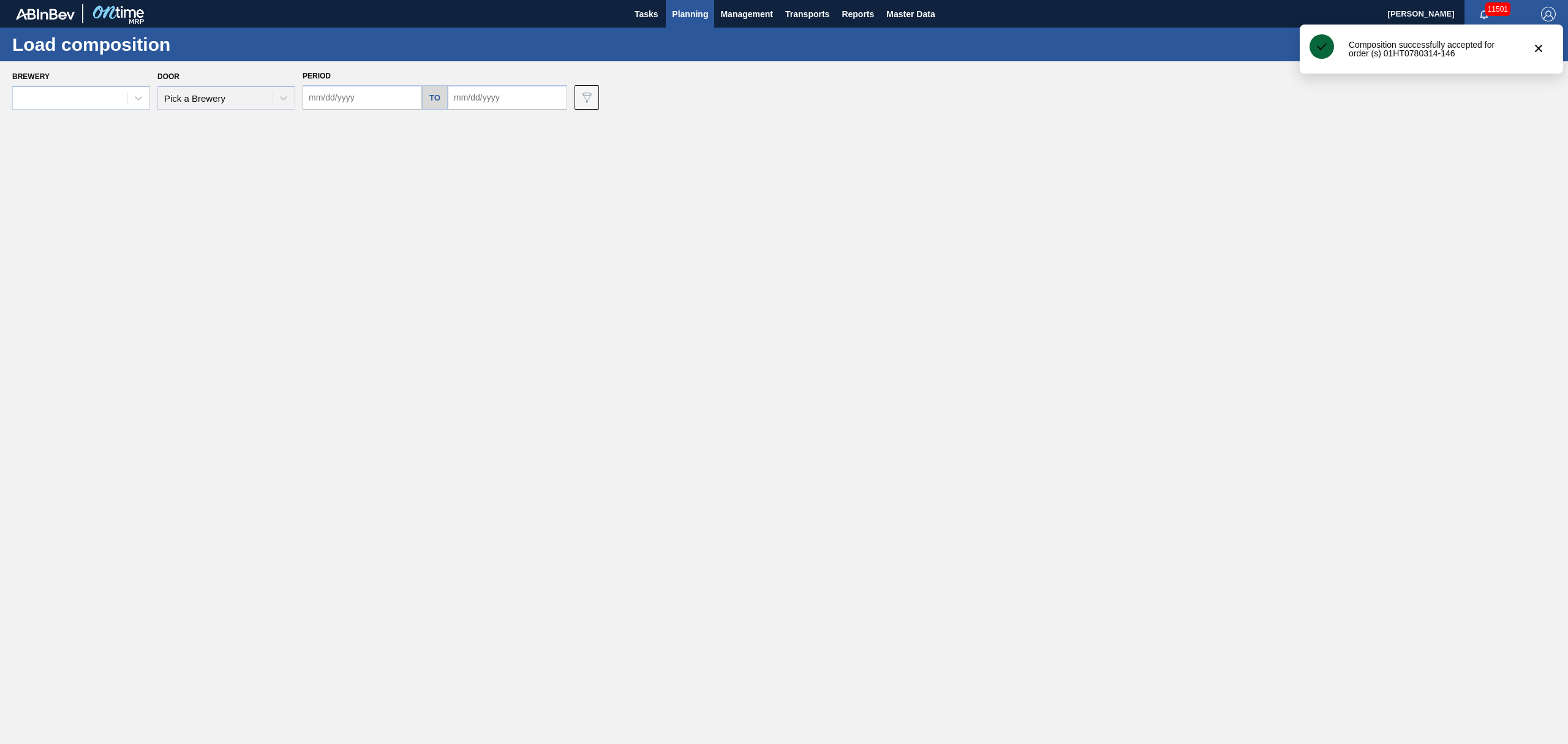
type input "09/25/2025"
type input "10/29/2025"
type input "[DATE]"
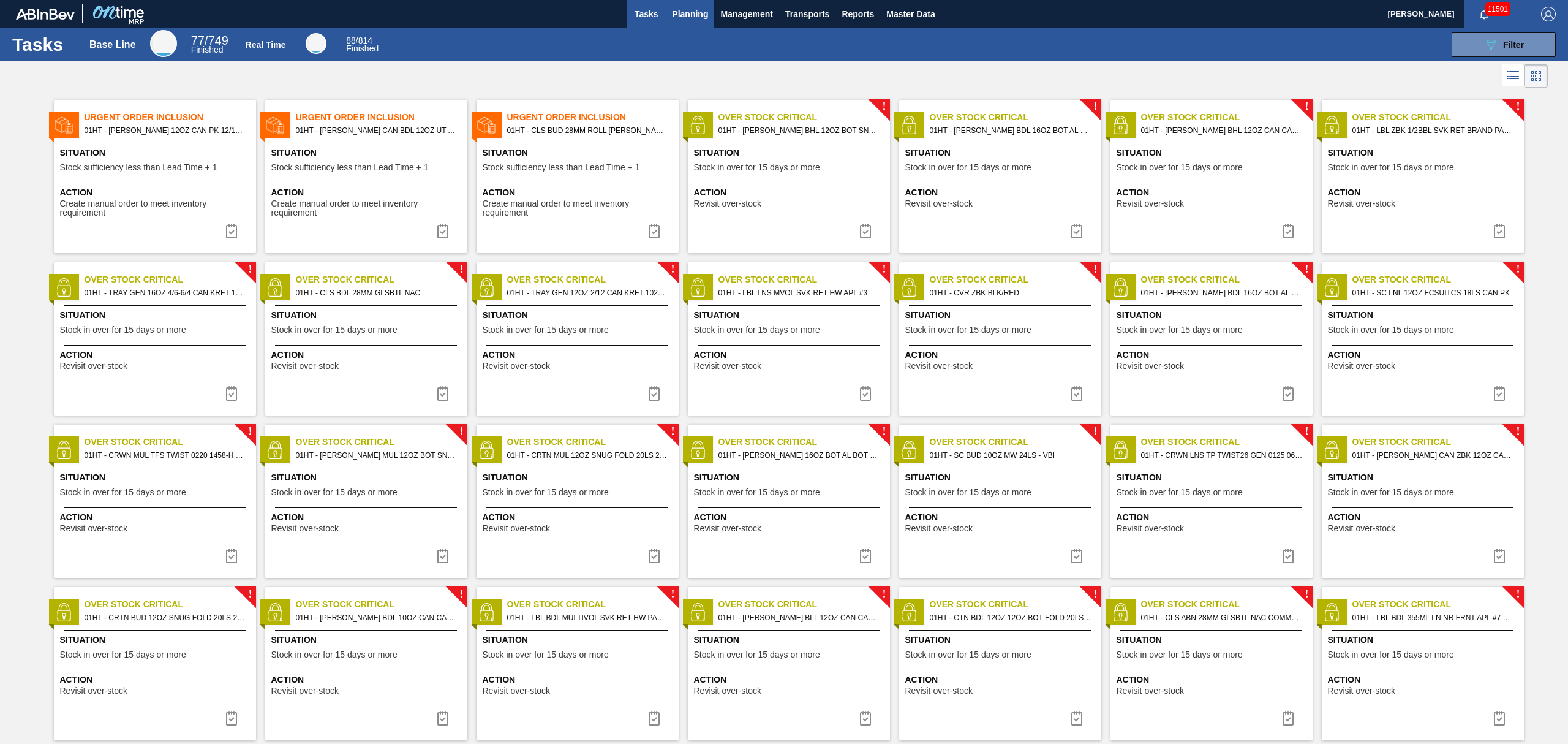
click at [687, 14] on span "Planning" at bounding box center [690, 13] width 36 height 14
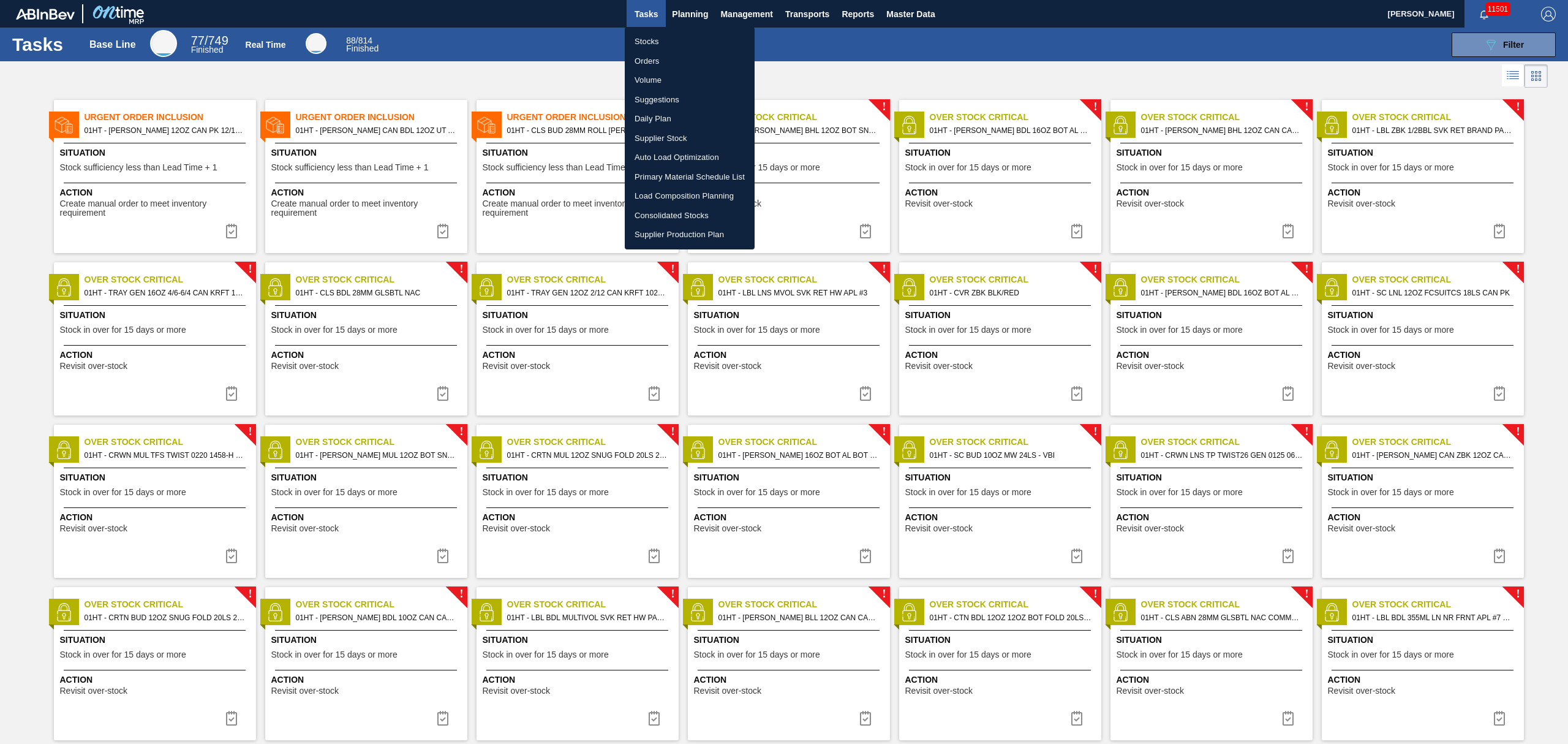
click at [692, 192] on li "Load Composition Planning" at bounding box center [690, 196] width 130 height 19
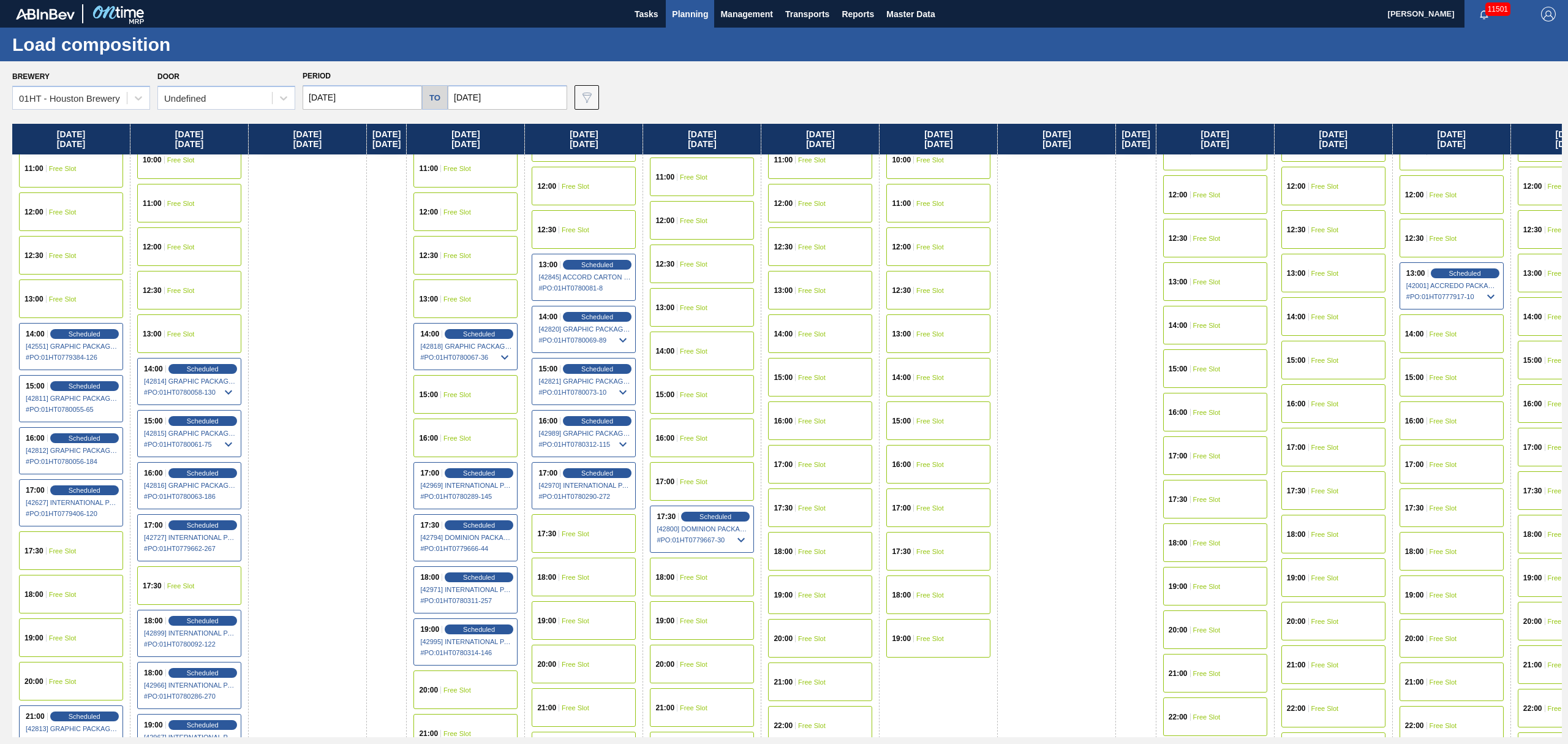
scroll to position [572, 0]
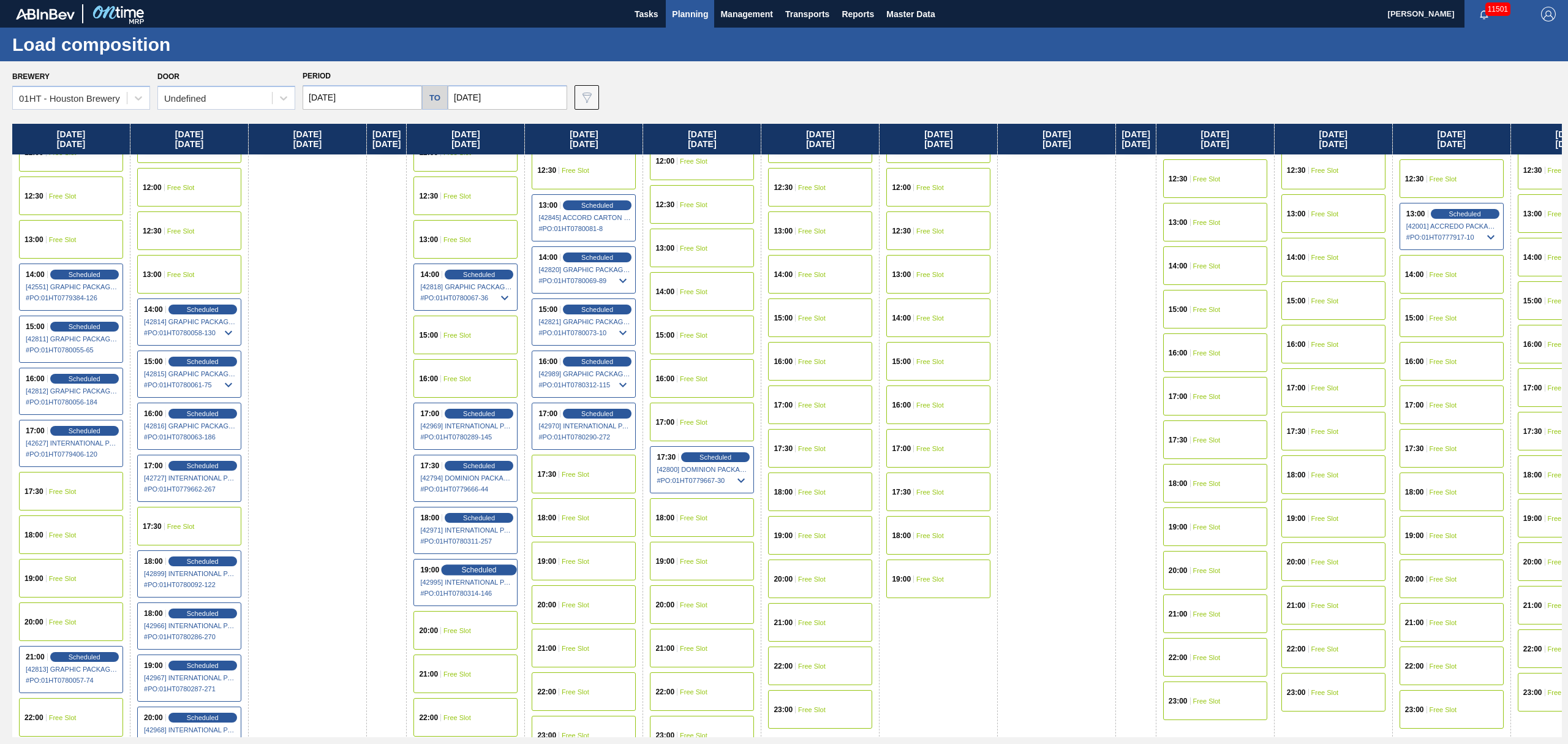
click at [491, 574] on span "Scheduled" at bounding box center [479, 570] width 34 height 8
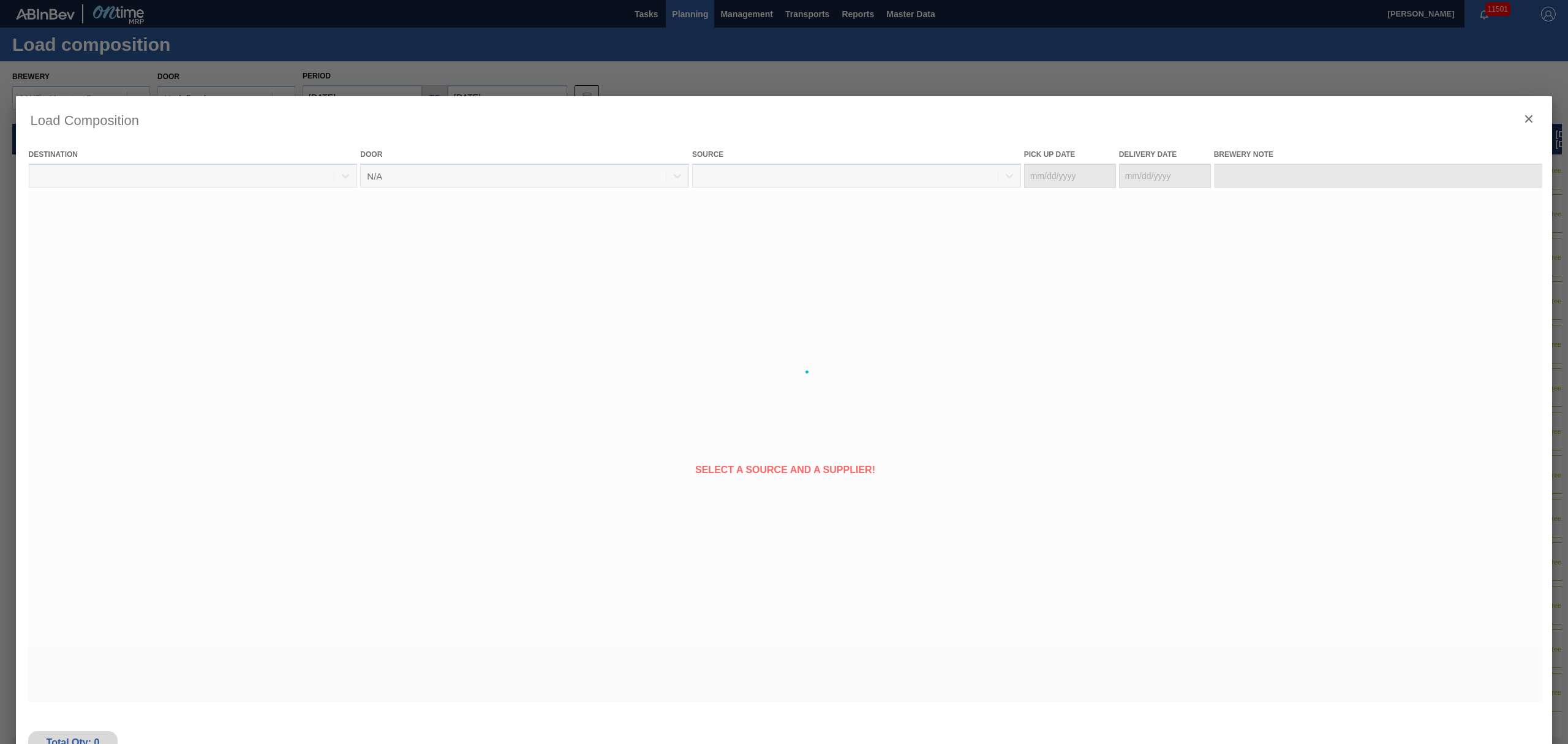
type Date "[DATE]"
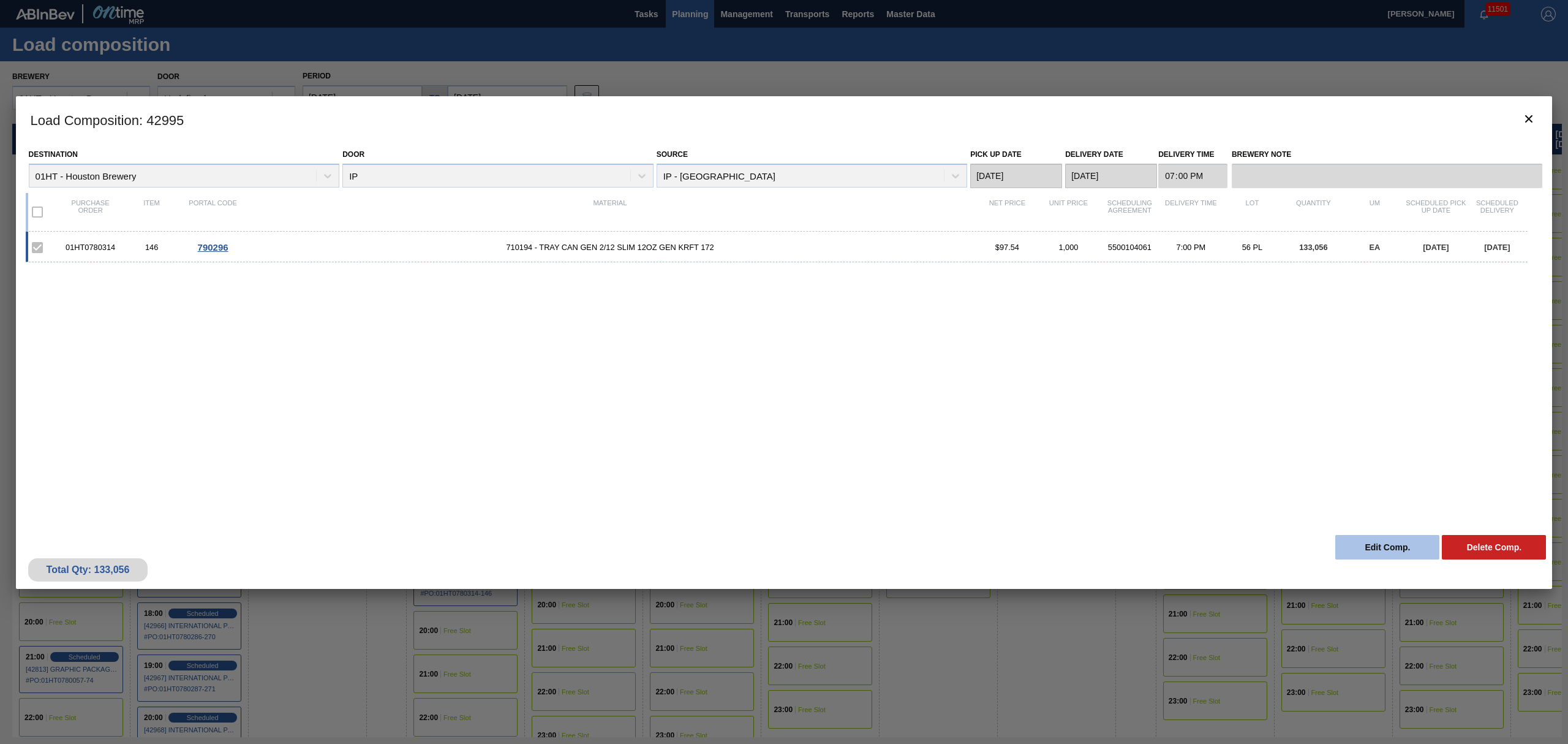
click at [1388, 547] on button "Edit Comp." at bounding box center [1387, 548] width 104 height 25
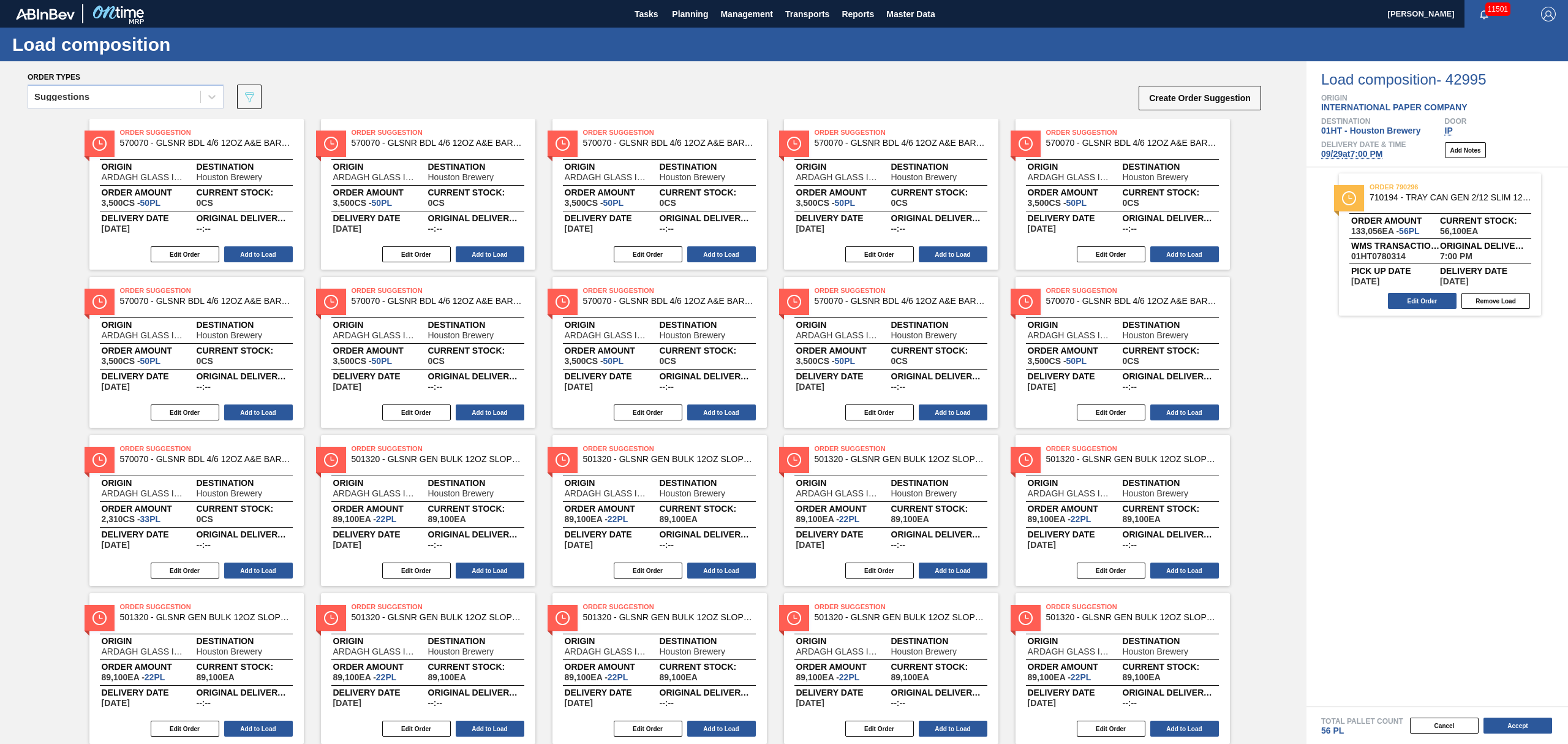
click at [1363, 152] on span "09/29 at 7:00 PM" at bounding box center [1352, 153] width 61 height 10
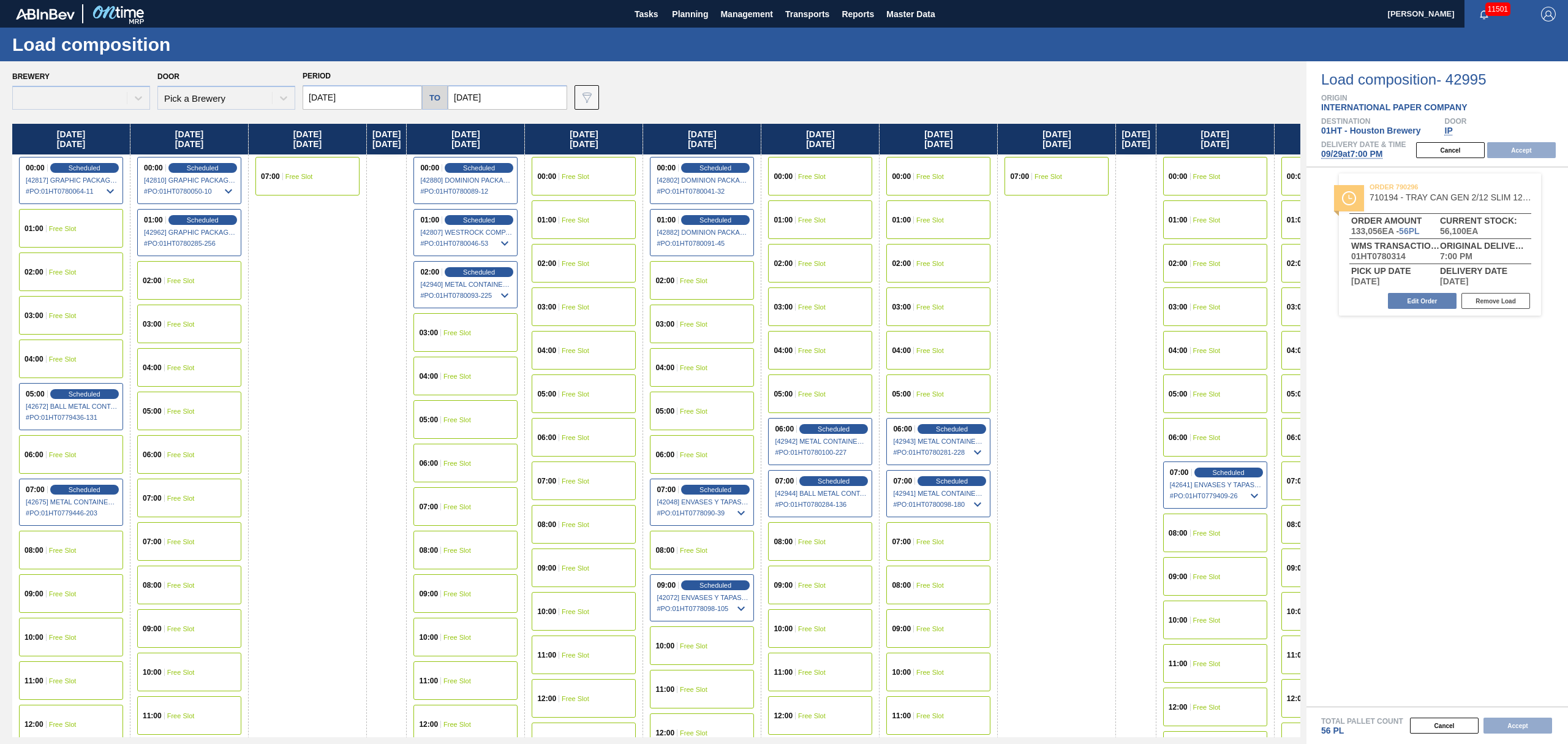
type input "[DATE]"
type input "10/06/2025"
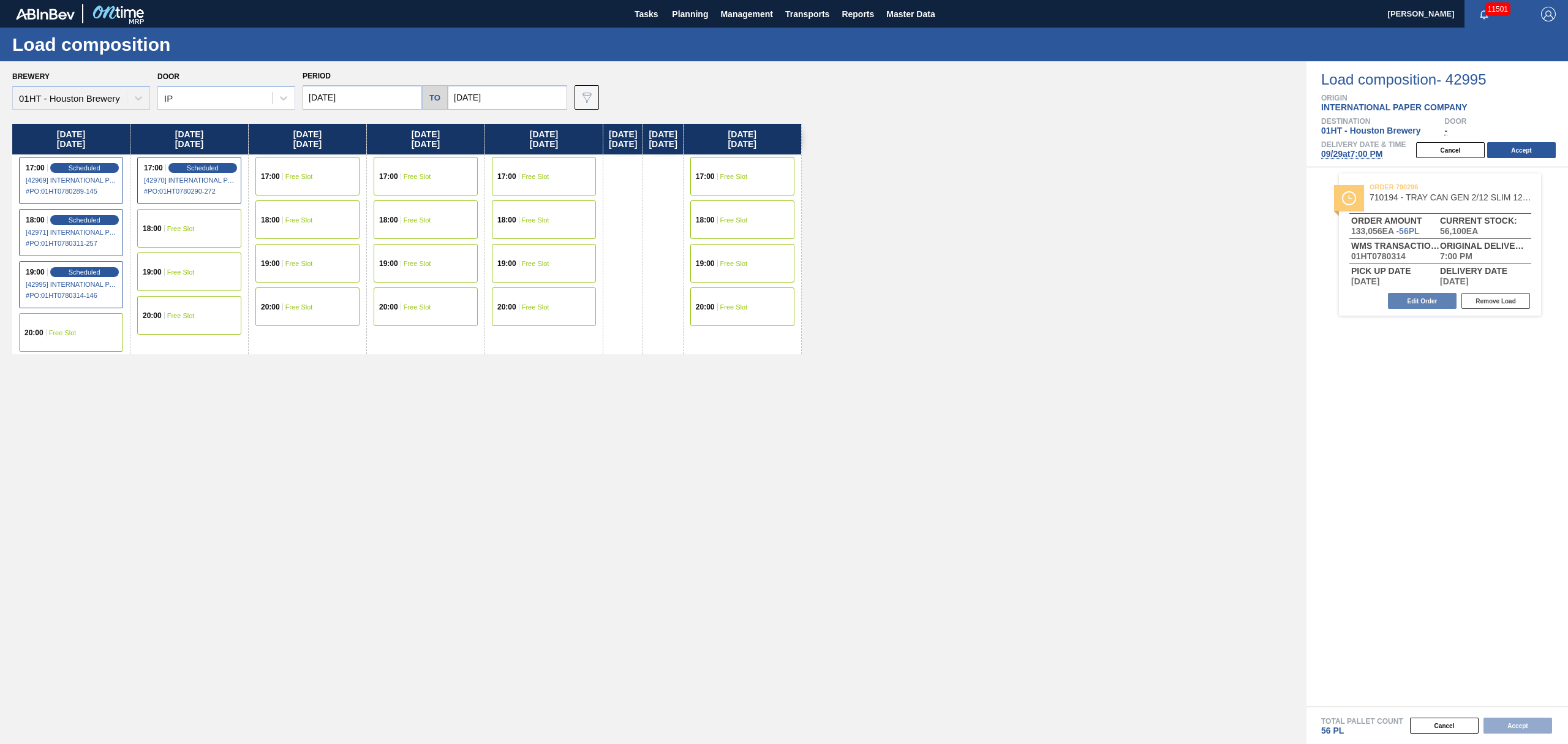
click at [179, 226] on span "Free Slot" at bounding box center [181, 229] width 28 height 8
click at [1516, 148] on button "Accept" at bounding box center [1522, 149] width 69 height 16
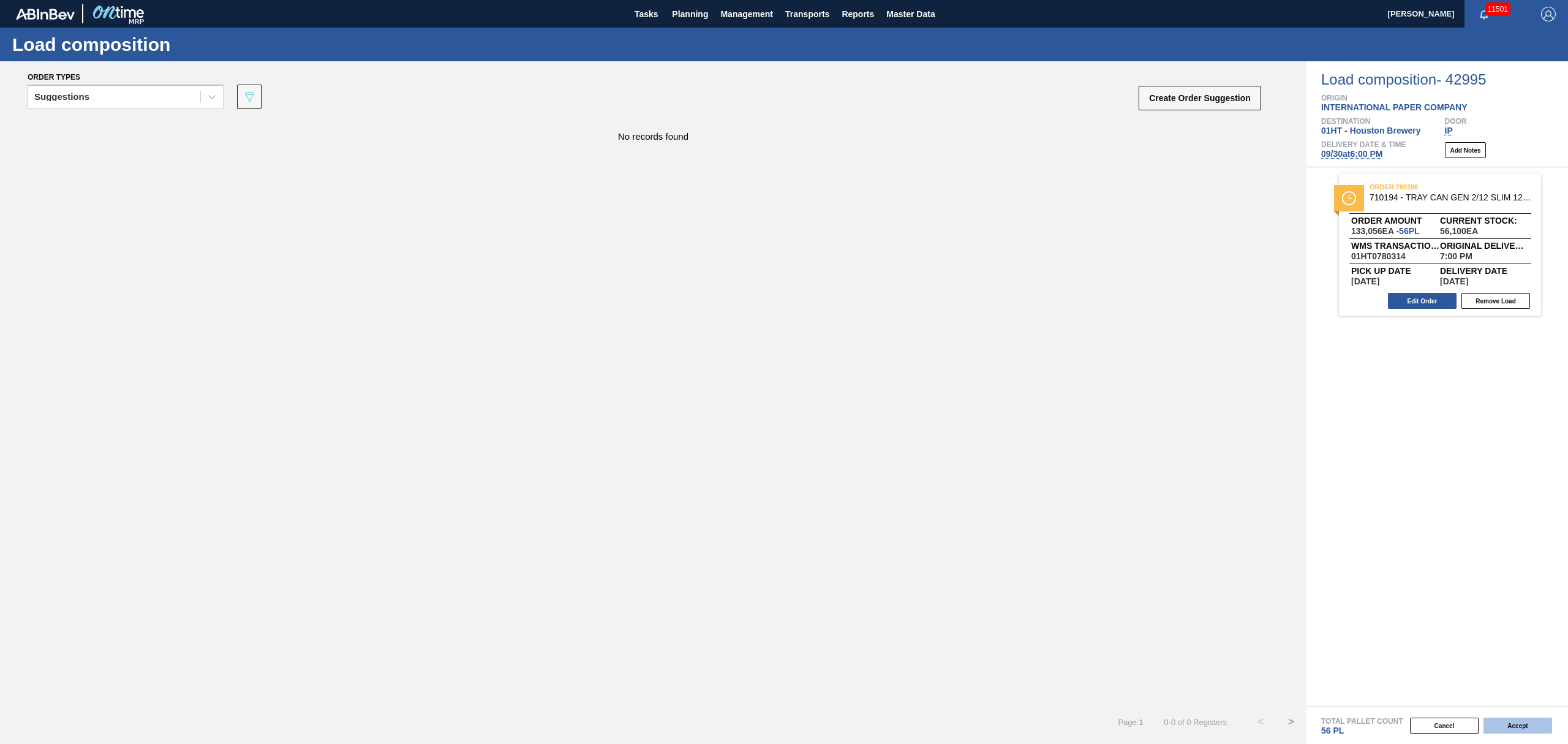
click at [1508, 724] on button "Accept" at bounding box center [1518, 725] width 69 height 16
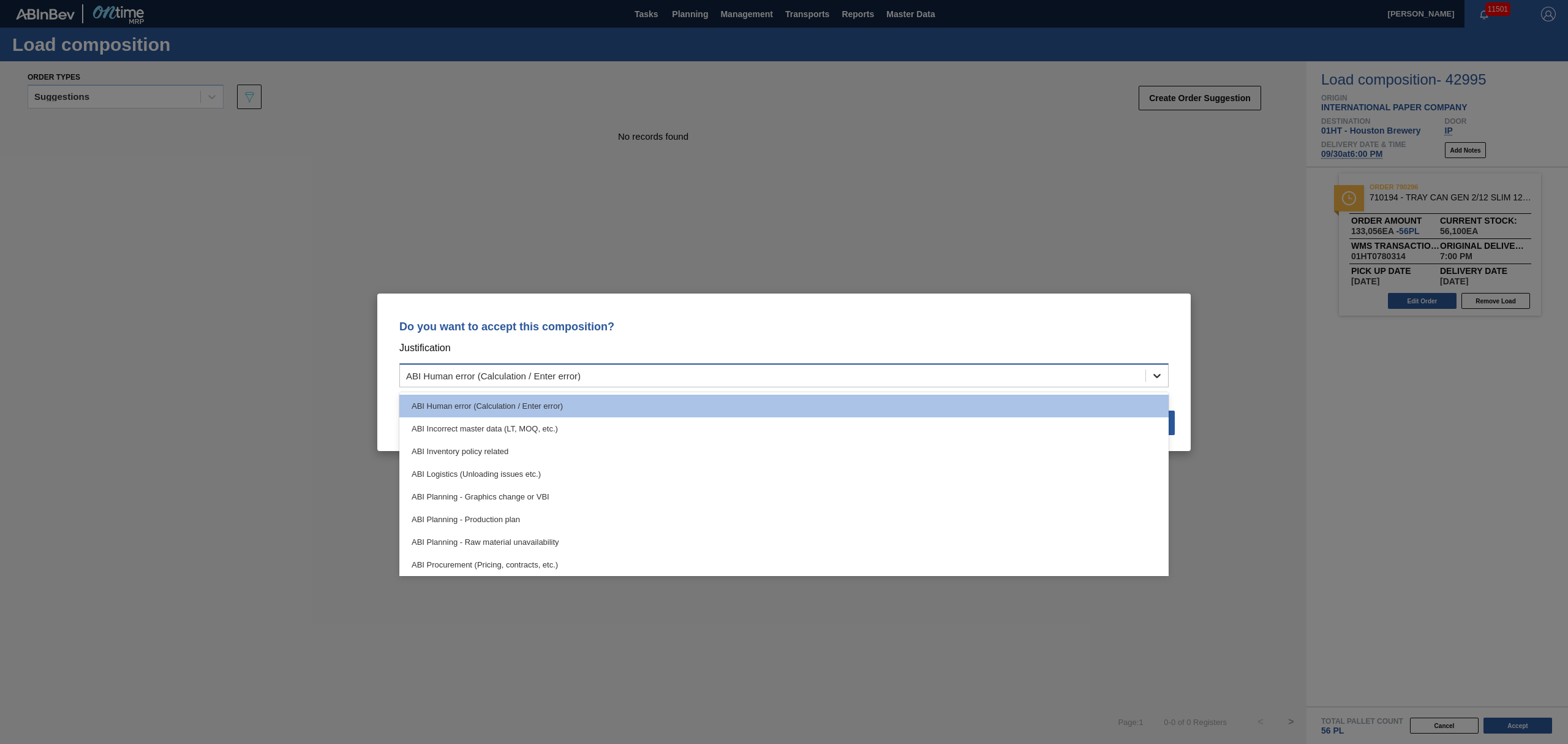
click at [1157, 376] on icon at bounding box center [1157, 375] width 8 height 4
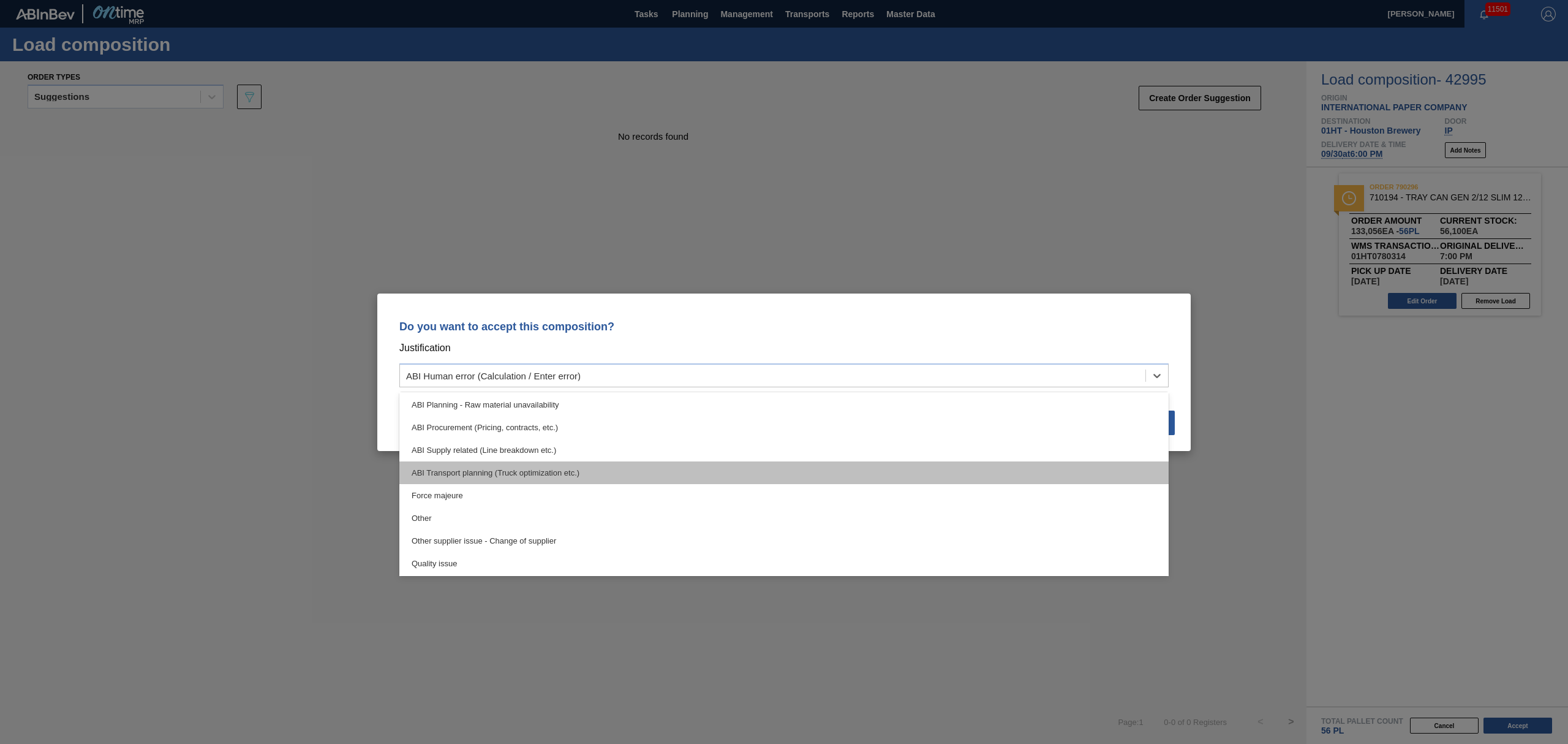
scroll to position [163, 0]
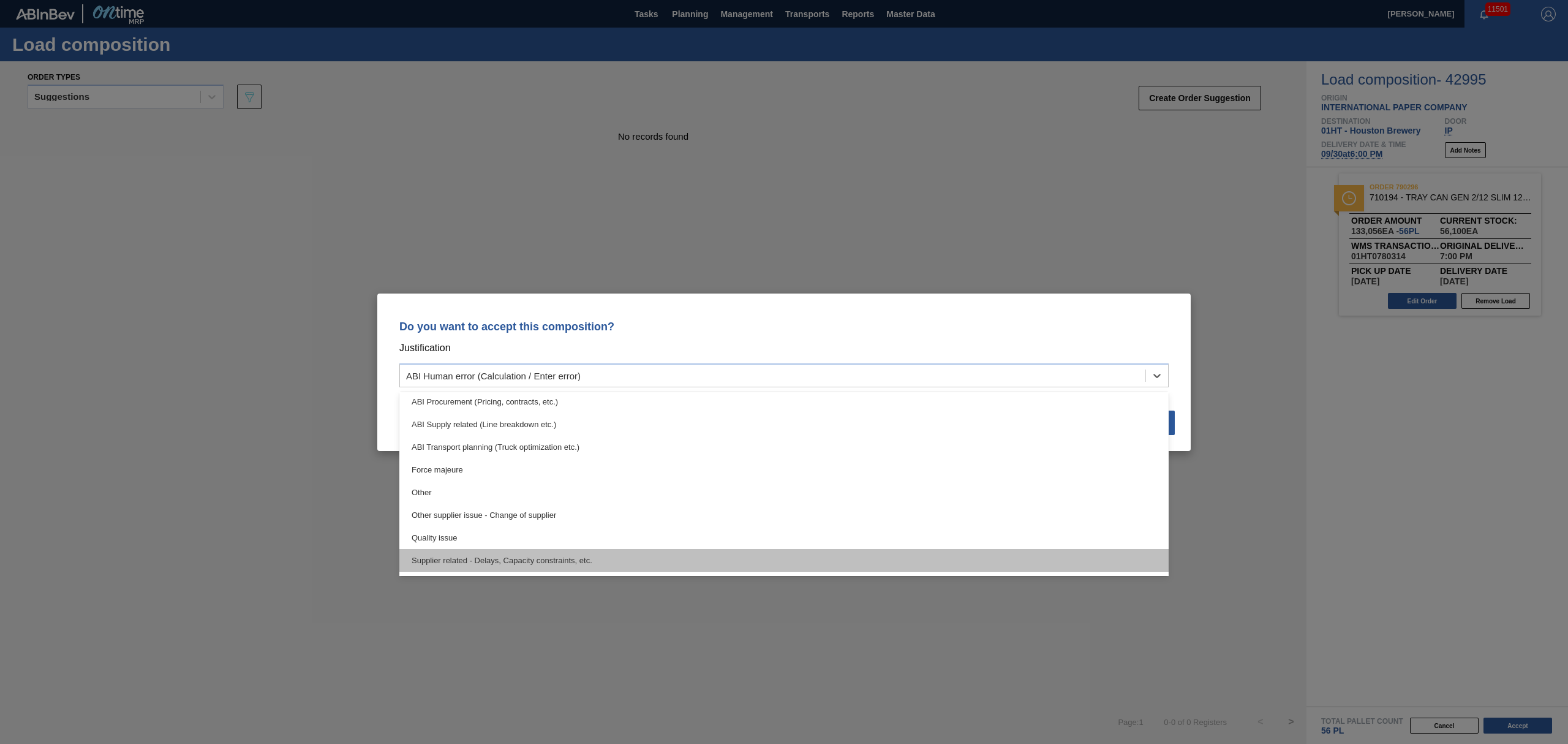
click at [1038, 559] on div "Supplier related - Delays, Capacity constraints, etc." at bounding box center [784, 560] width 770 height 23
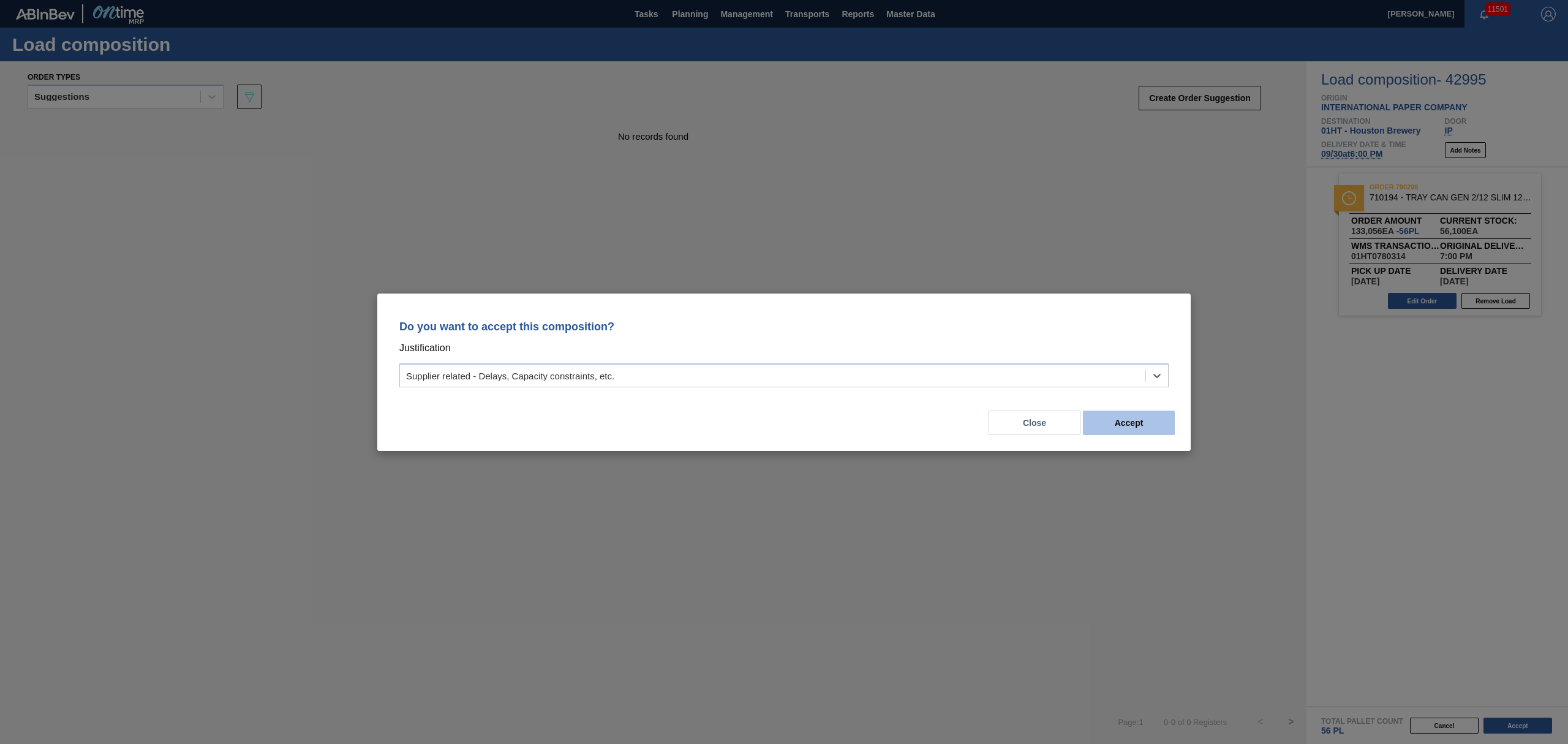
click at [1125, 424] on button "Accept" at bounding box center [1129, 423] width 92 height 25
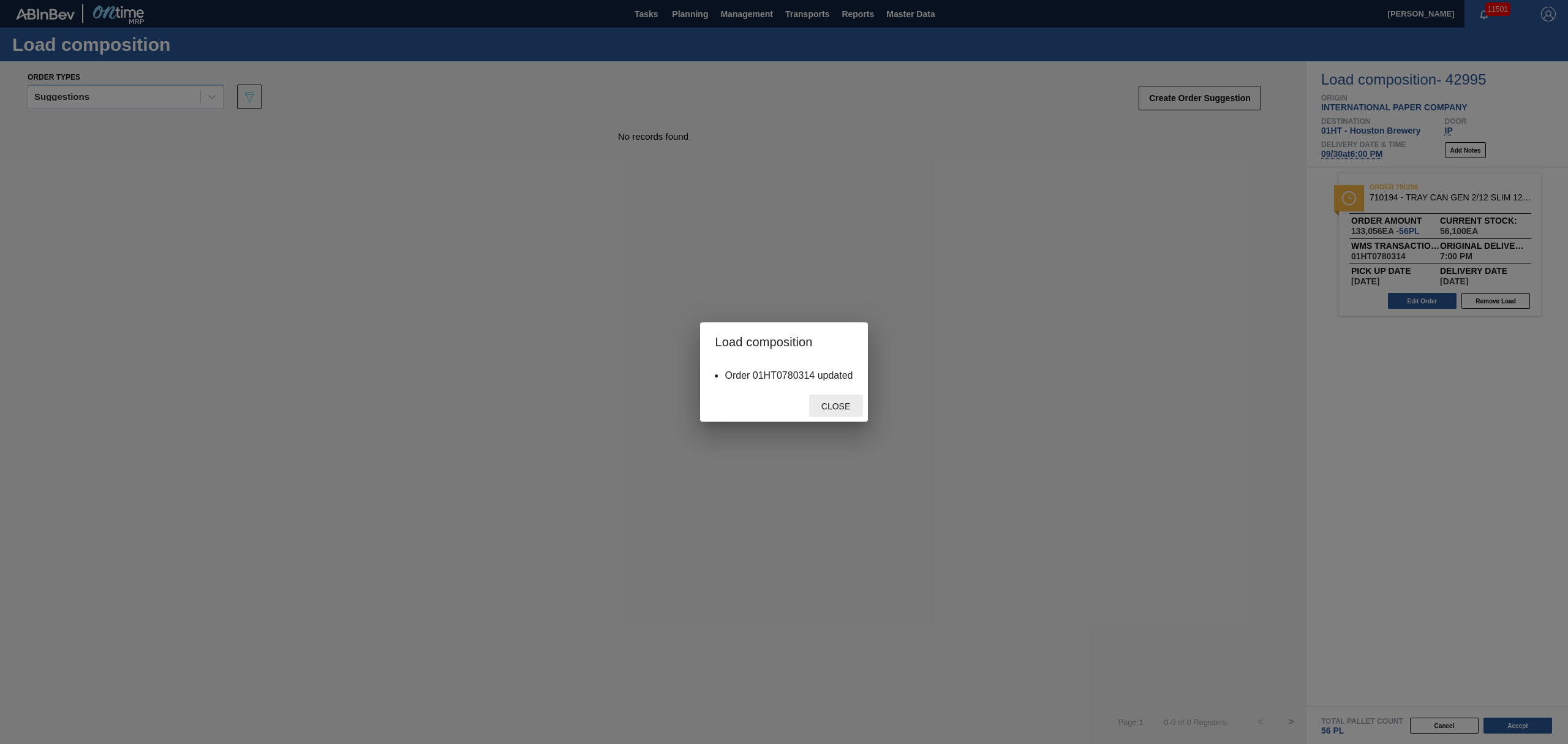
click at [829, 408] on span "Close" at bounding box center [836, 406] width 49 height 10
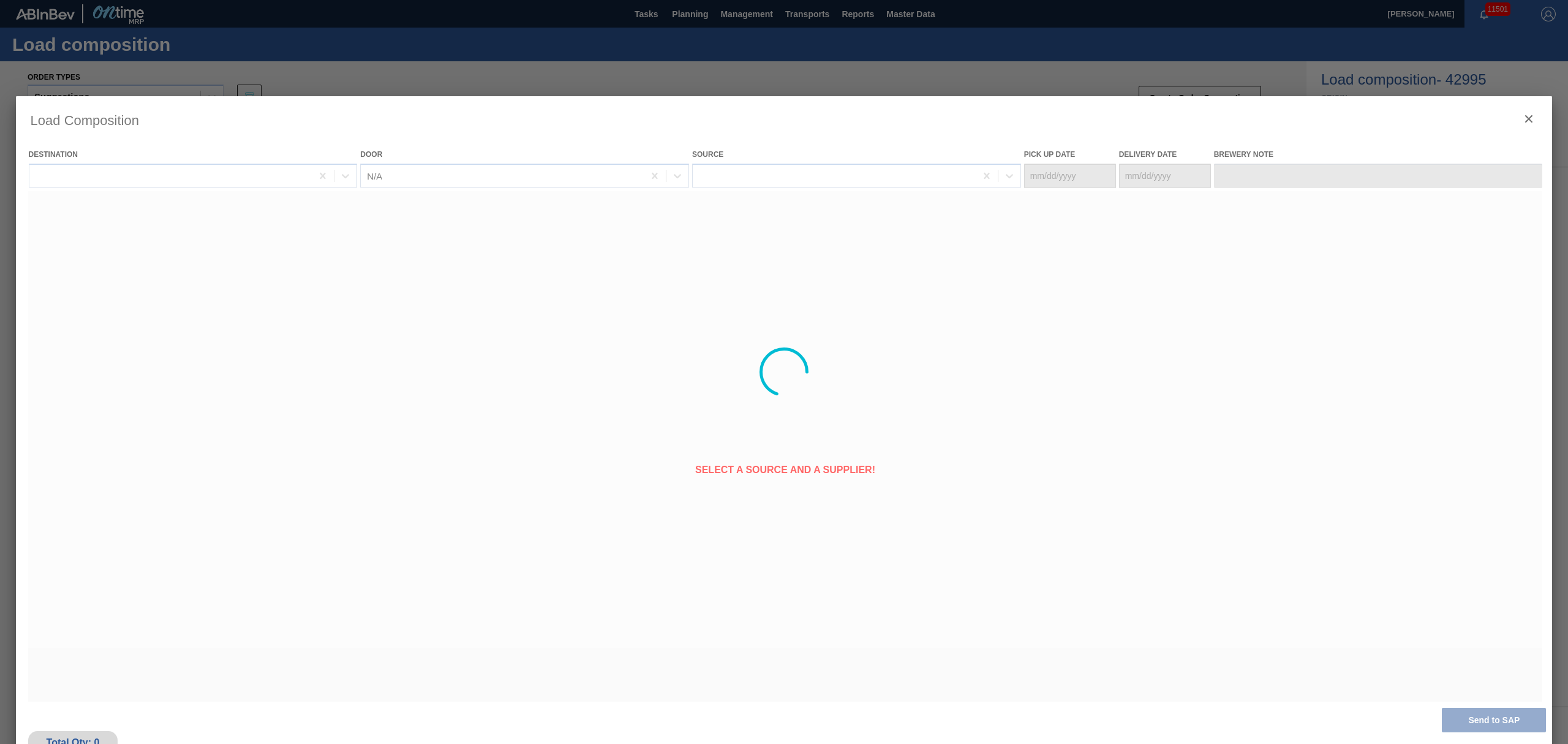
type Date "[DATE]"
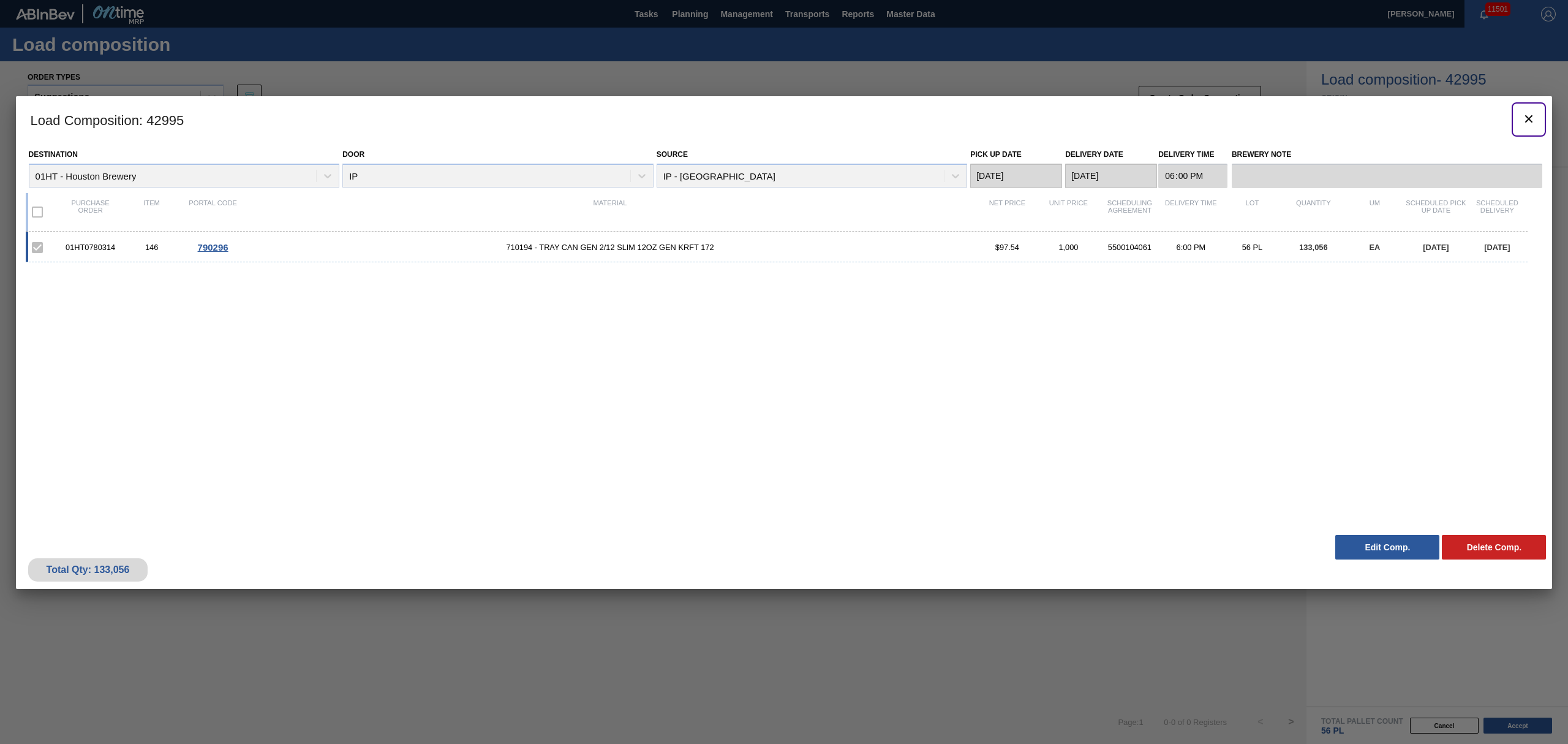
click at [1530, 120] on icon "botão de ícone" at bounding box center [1529, 119] width 8 height 8
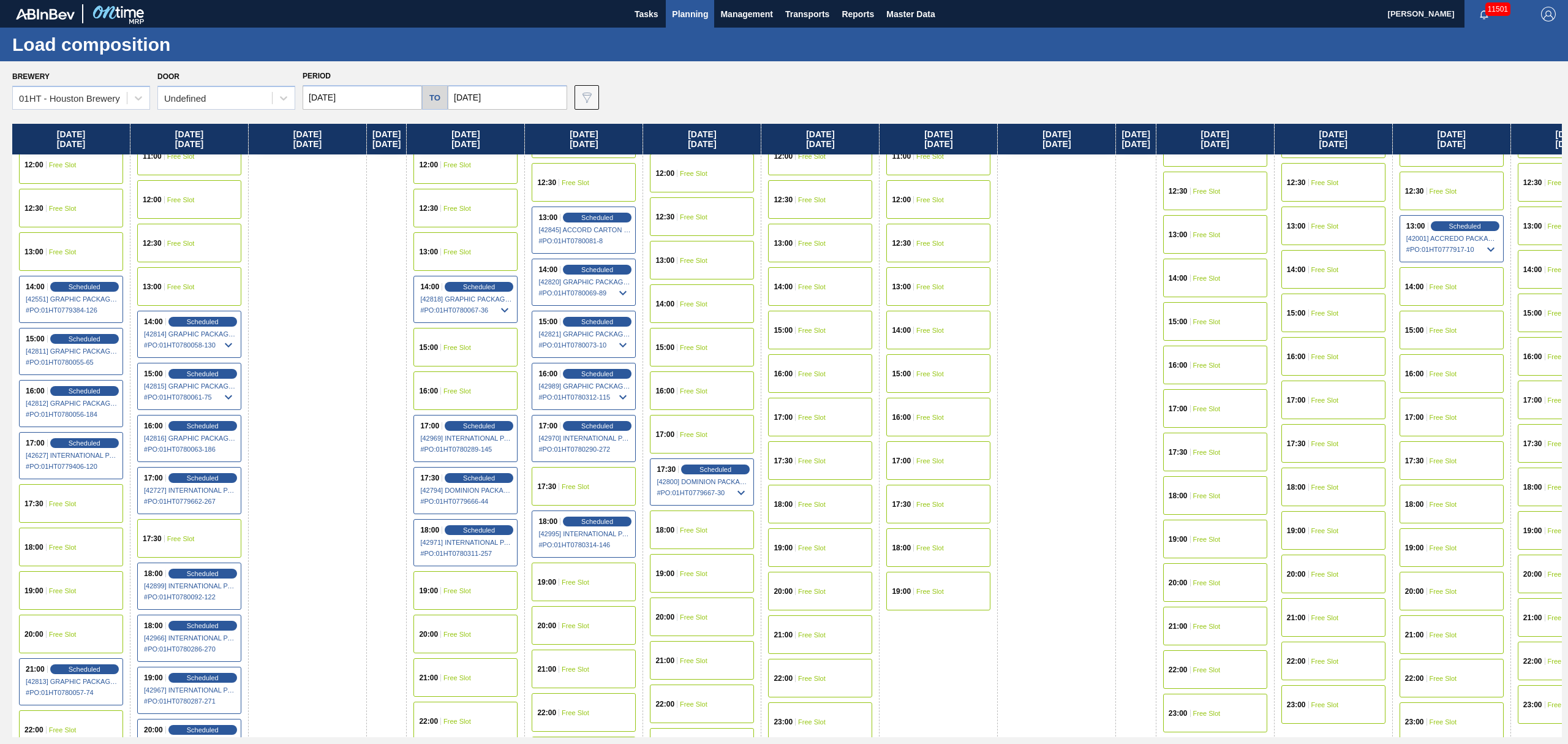
scroll to position [572, 0]
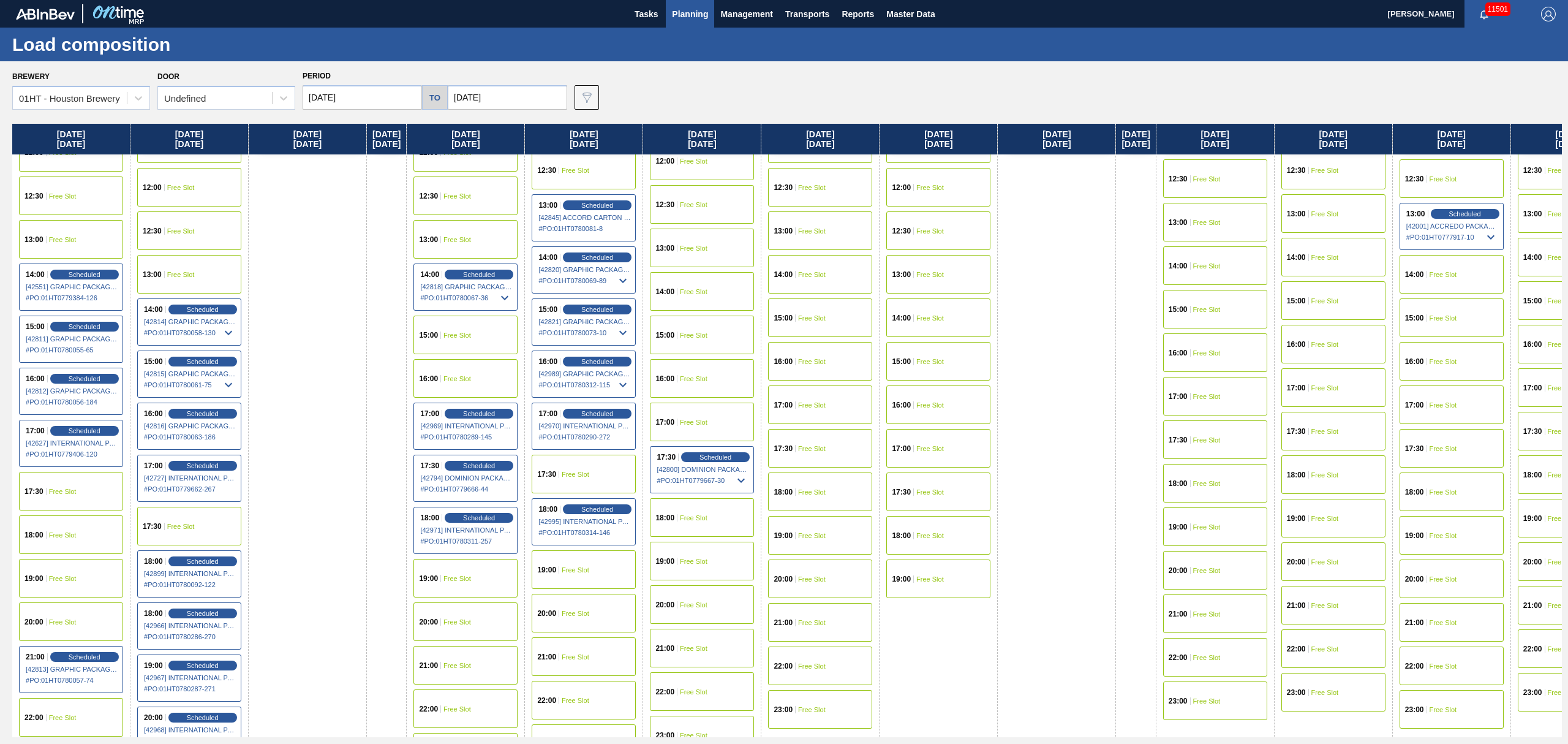
click at [495, 516] on span "Scheduled" at bounding box center [479, 518] width 32 height 8
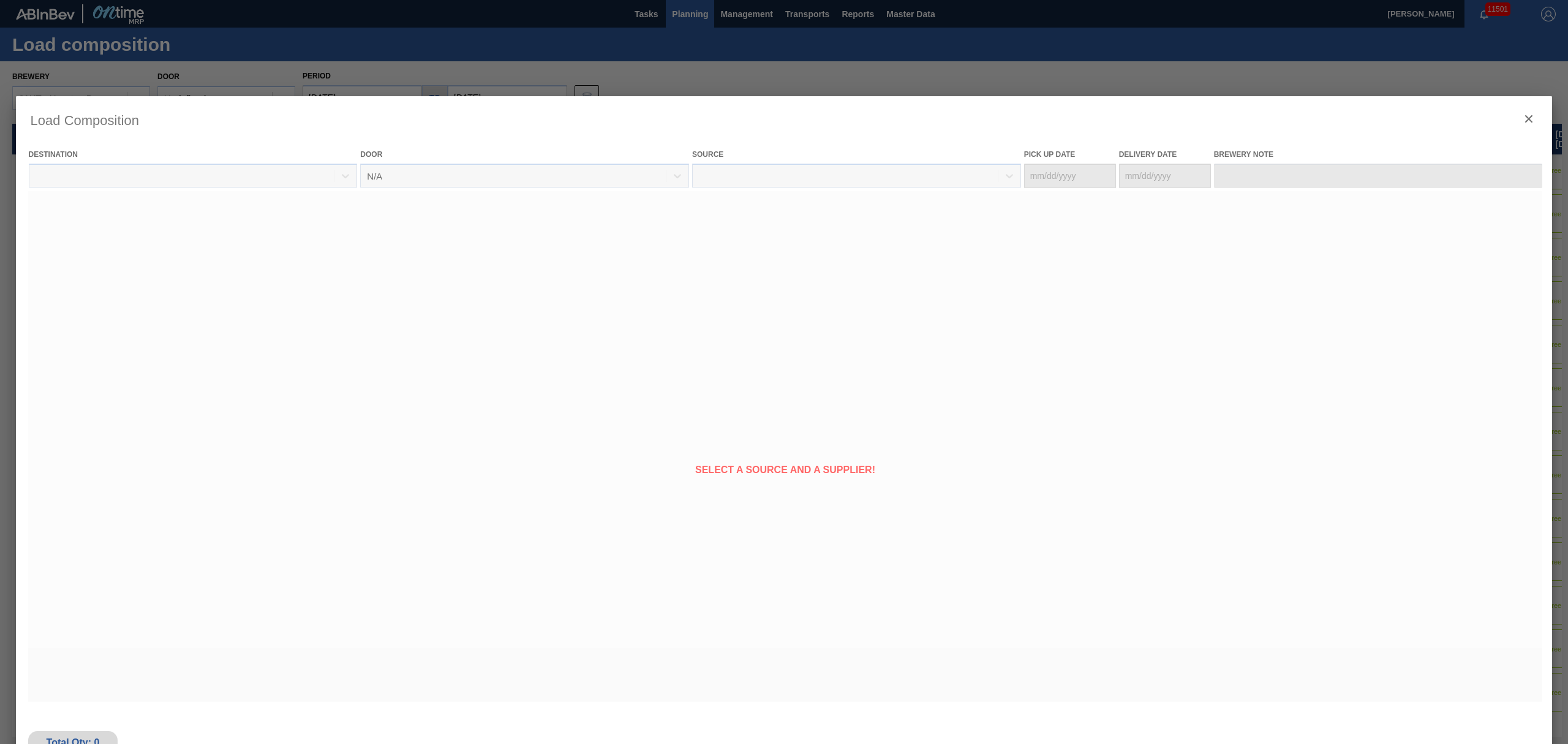
type Date "[DATE]"
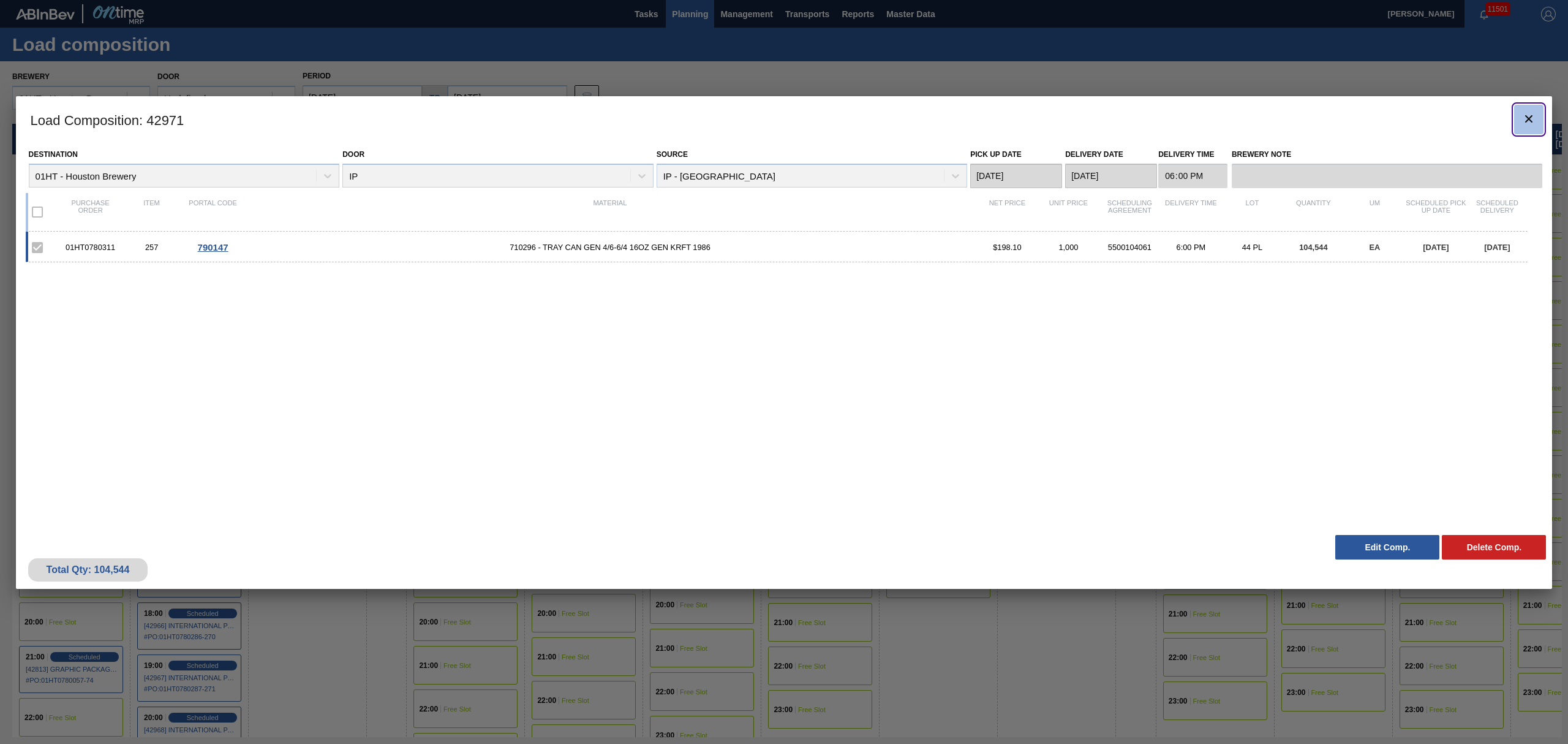
click at [1532, 109] on button "botão de ícone" at bounding box center [1529, 119] width 30 height 30
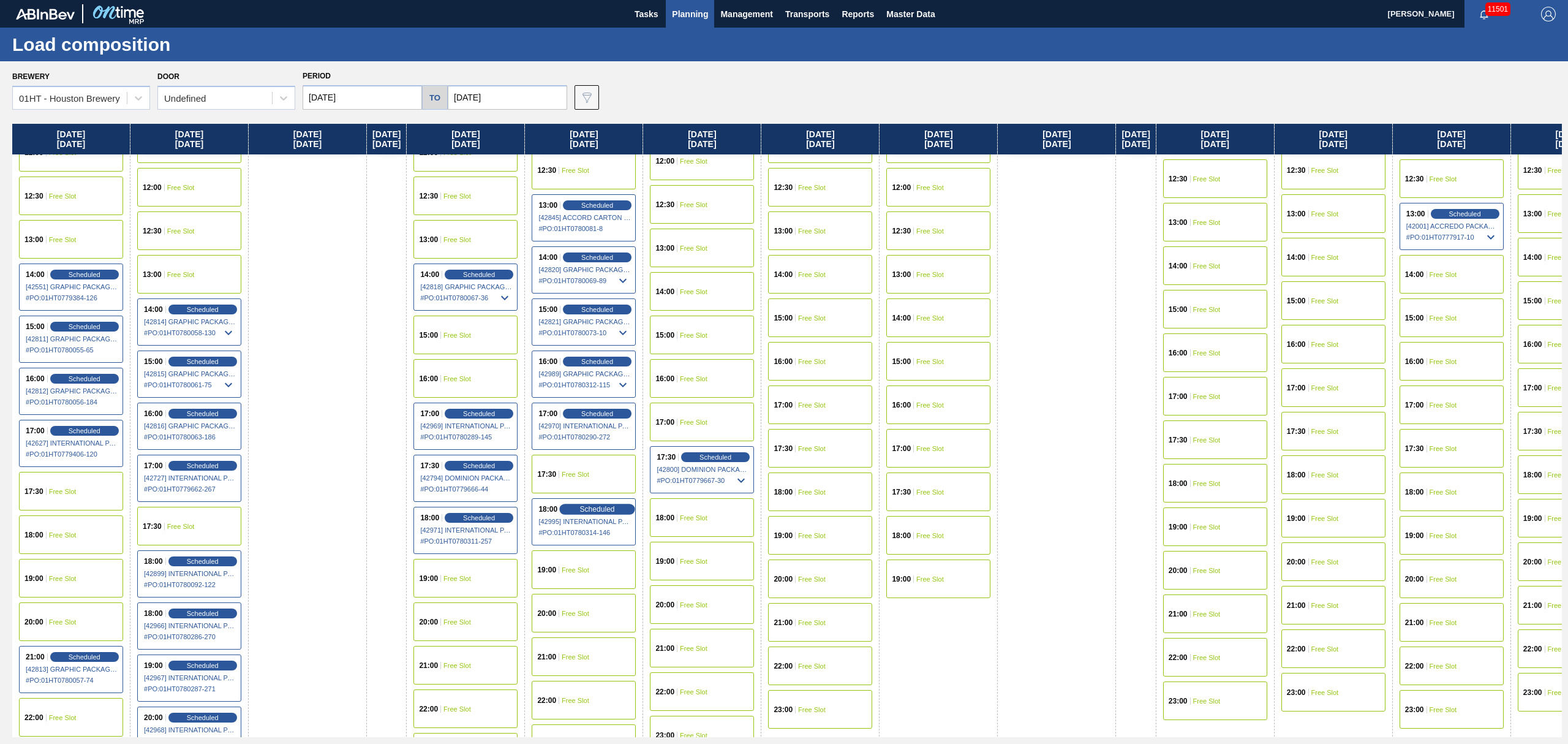
click at [615, 509] on span "Scheduled" at bounding box center [597, 508] width 34 height 8
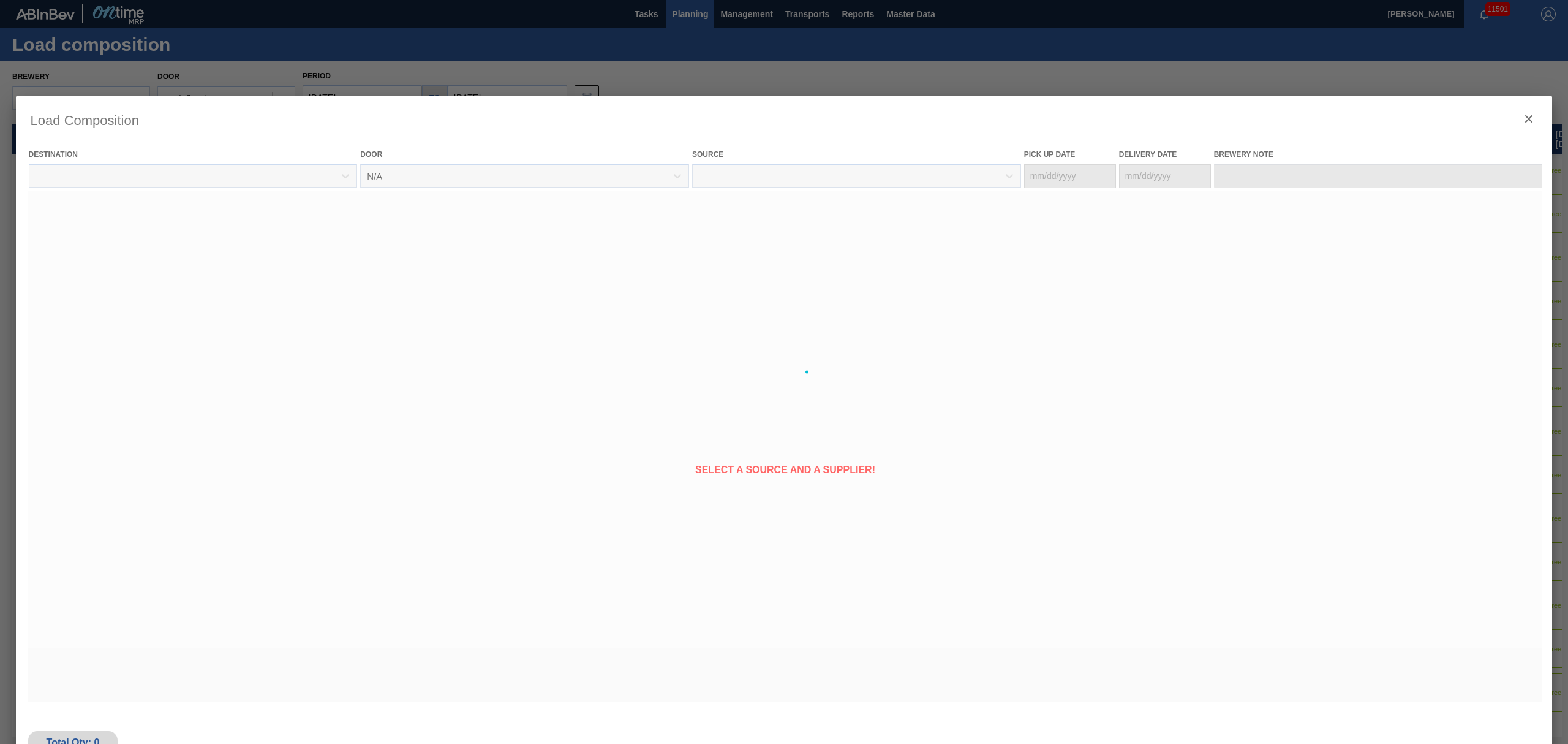
type Date "[DATE]"
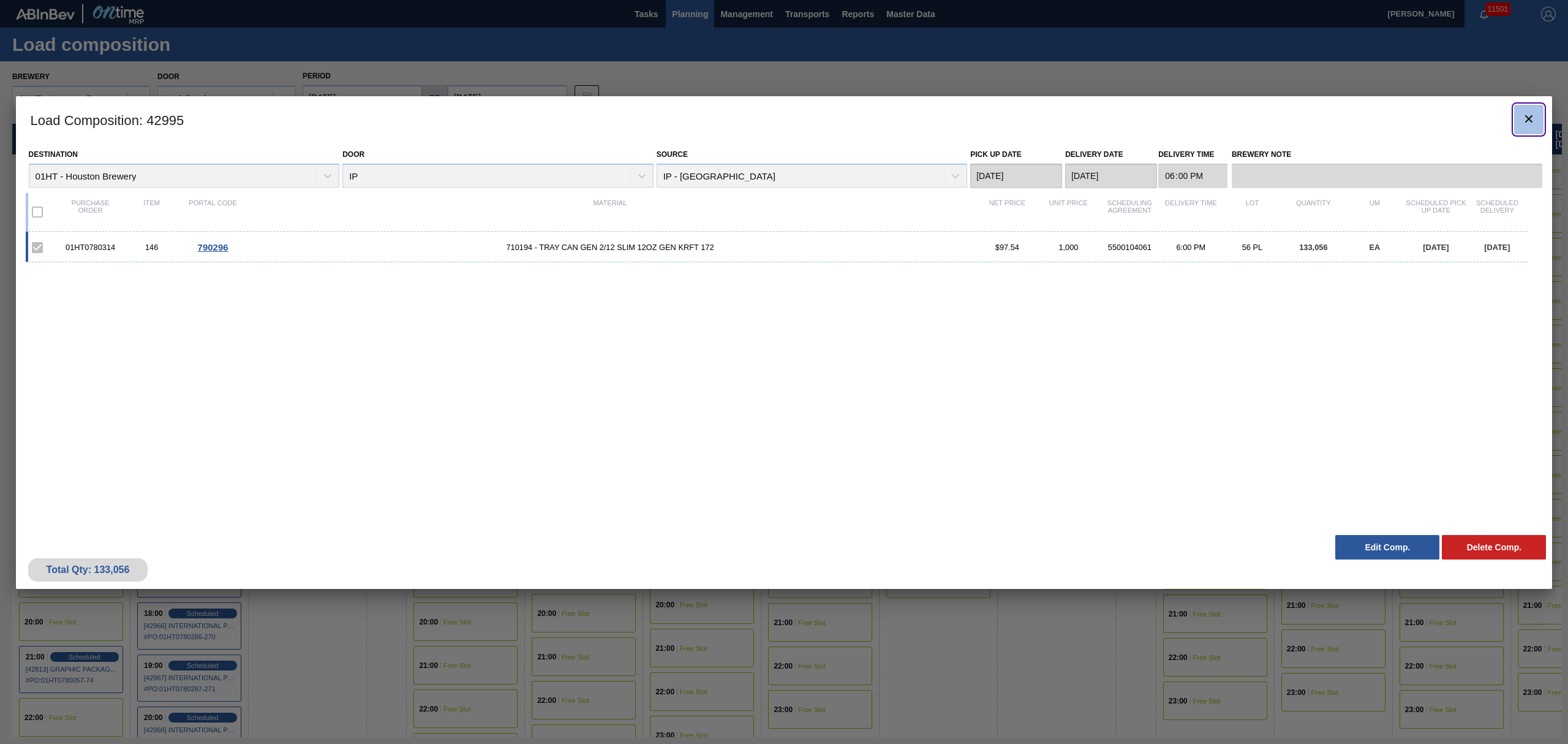
click at [1535, 117] on icon "botão de ícone" at bounding box center [1529, 118] width 14 height 14
